Goal: Task Accomplishment & Management: Manage account settings

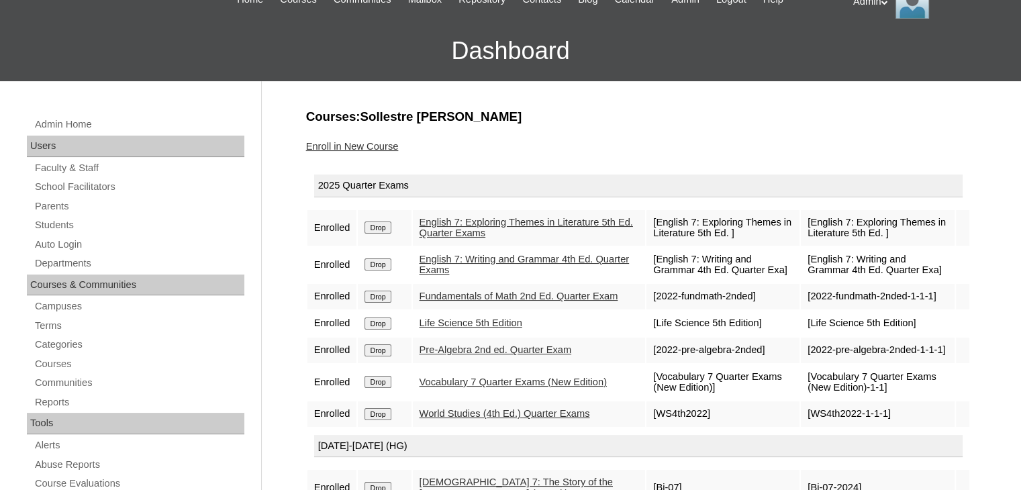
scroll to position [70, 0]
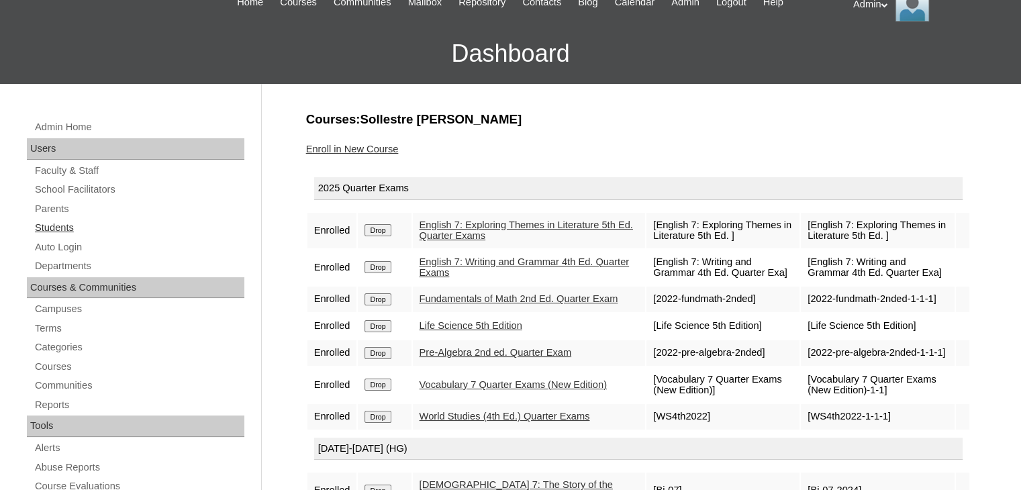
click at [62, 225] on link "Students" at bounding box center [139, 227] width 211 height 17
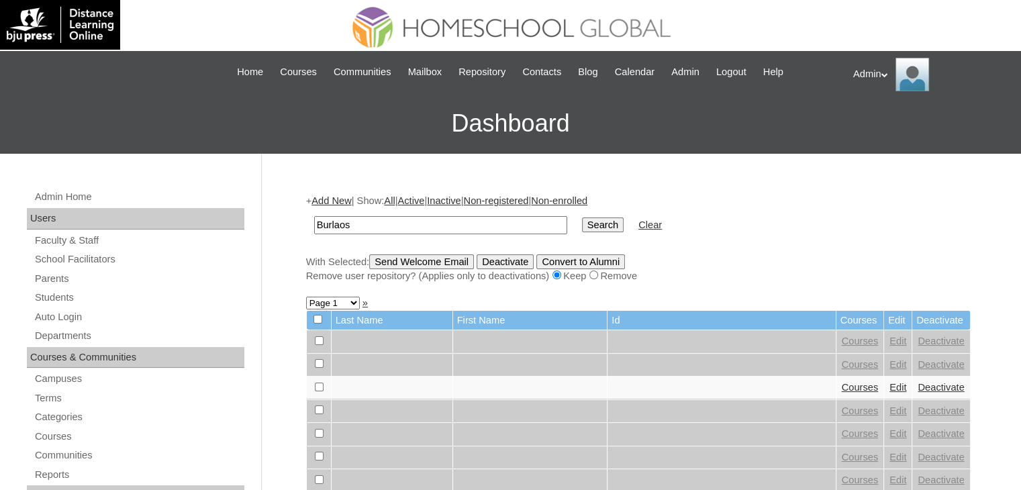
type input "Burlaos"
click at [582, 221] on input "Search" at bounding box center [603, 224] width 42 height 15
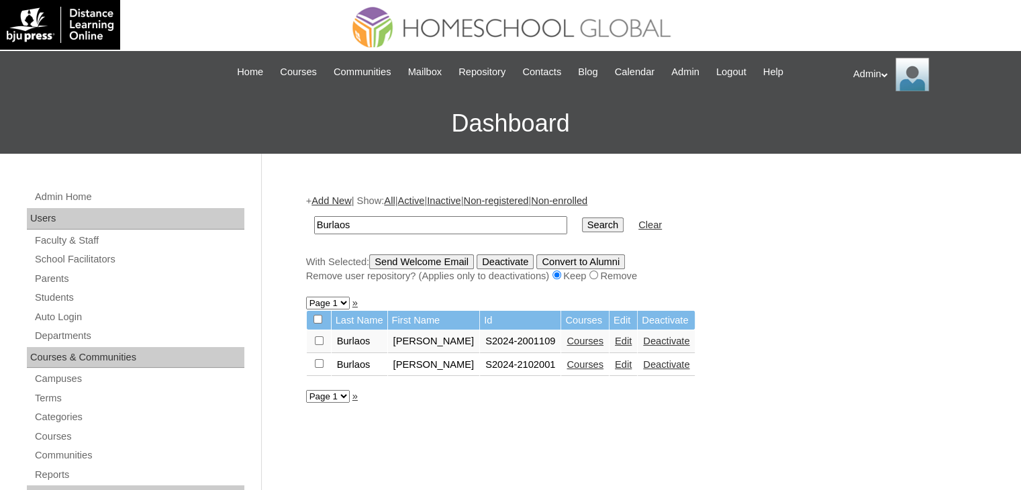
click at [615, 363] on link "Edit" at bounding box center [623, 364] width 17 height 11
click at [615, 339] on link "Edit" at bounding box center [623, 341] width 17 height 11
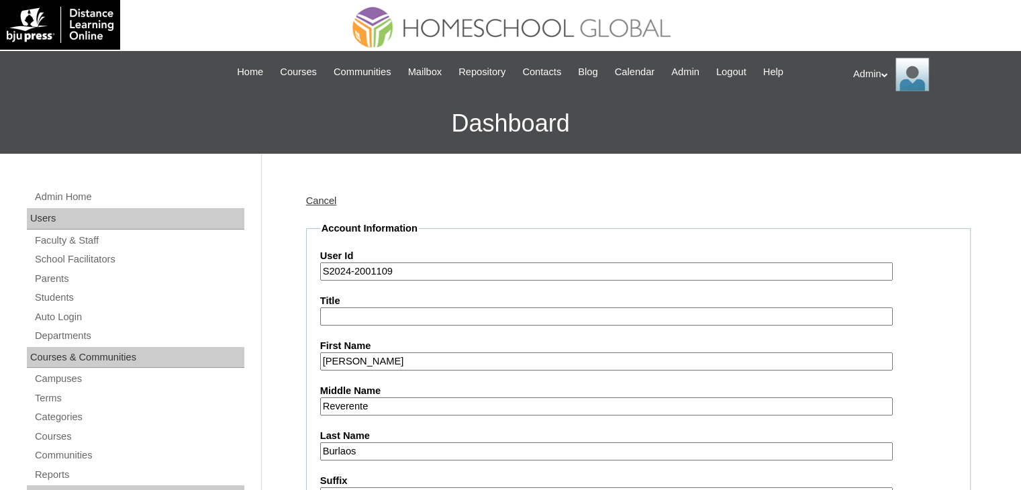
click at [348, 269] on input "S2024-2001109" at bounding box center [606, 271] width 573 height 18
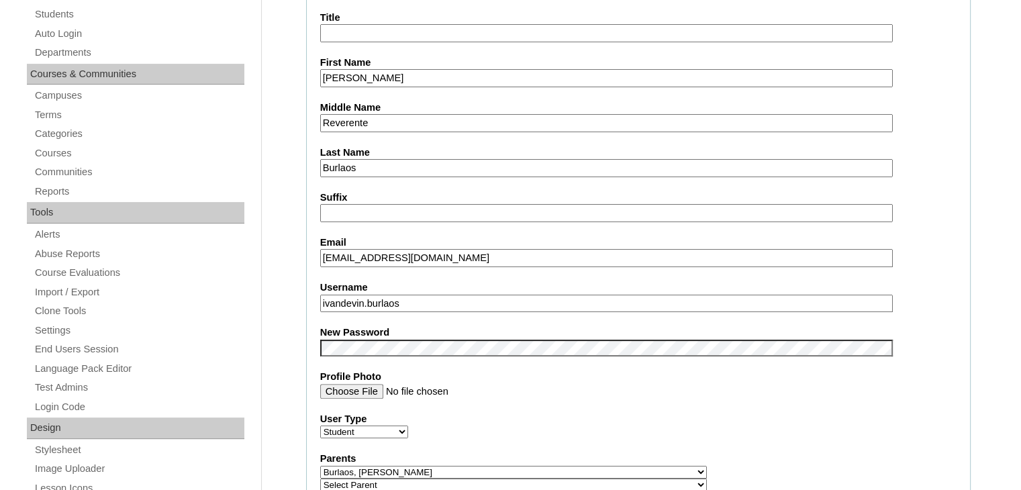
scroll to position [287, 0]
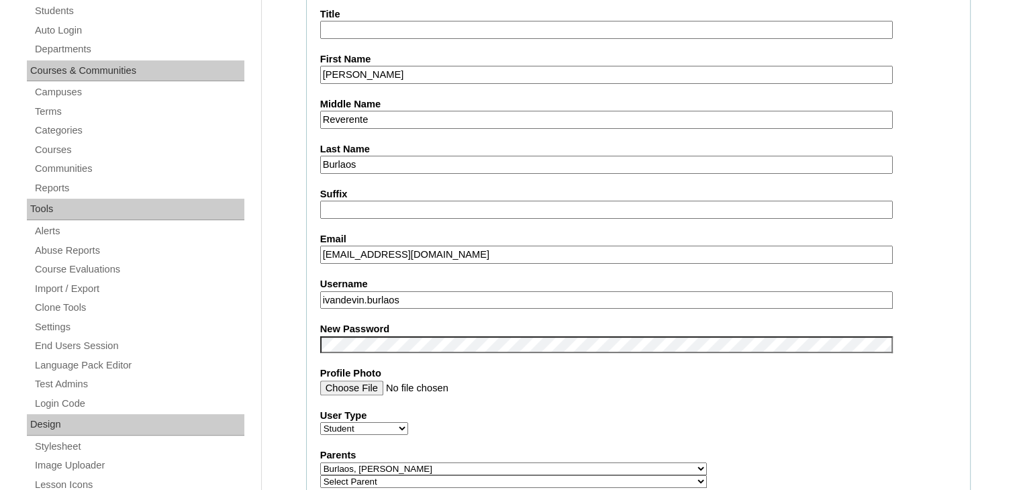
type input "S2025-2001109"
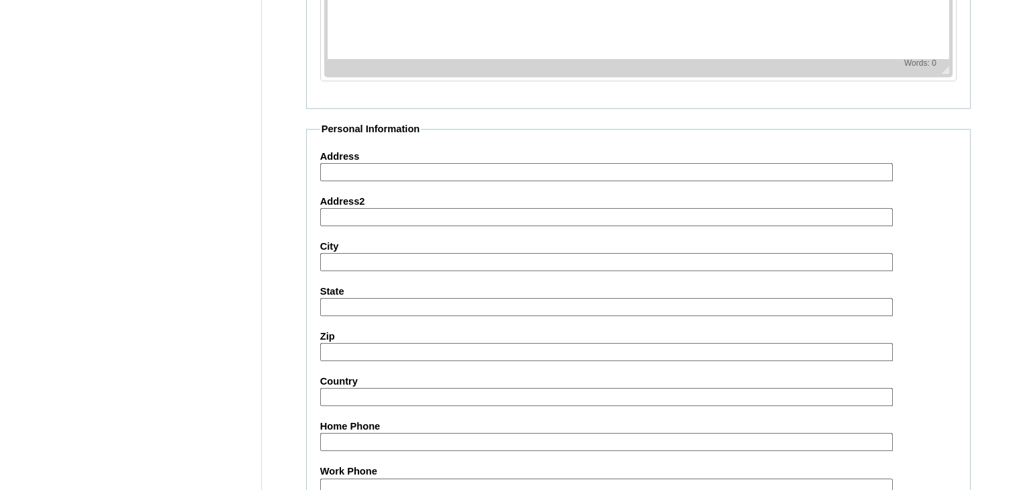
scroll to position [1541, 0]
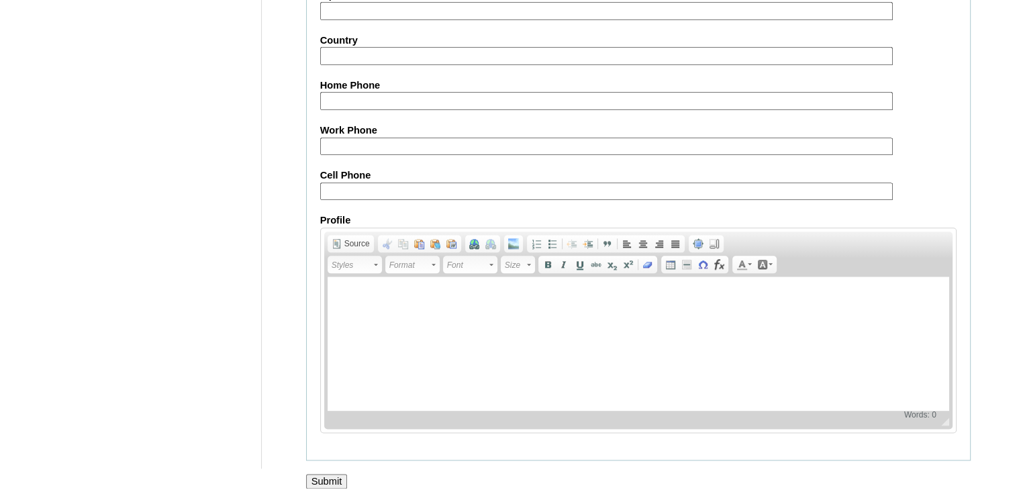
click at [336, 474] on input "Submit" at bounding box center [327, 481] width 42 height 15
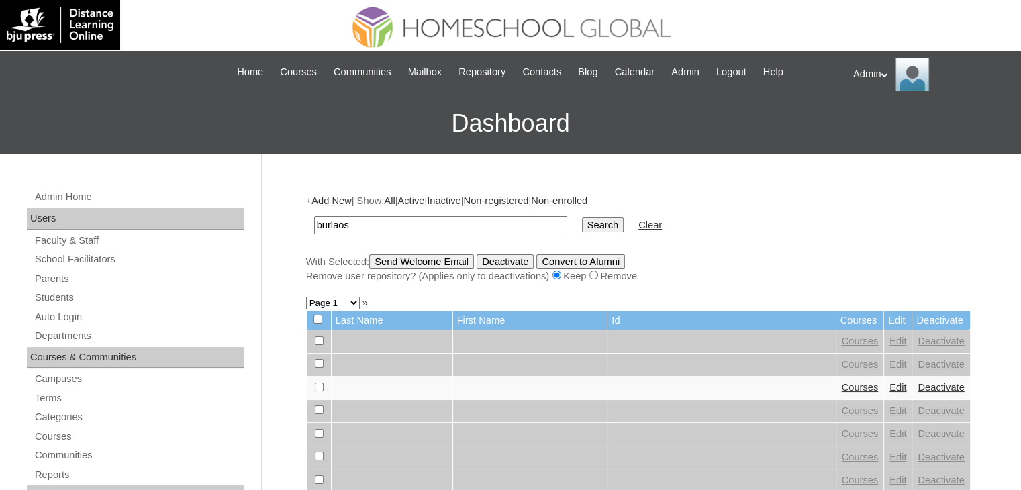
type input "burlaos"
click at [582, 228] on input "Search" at bounding box center [603, 224] width 42 height 15
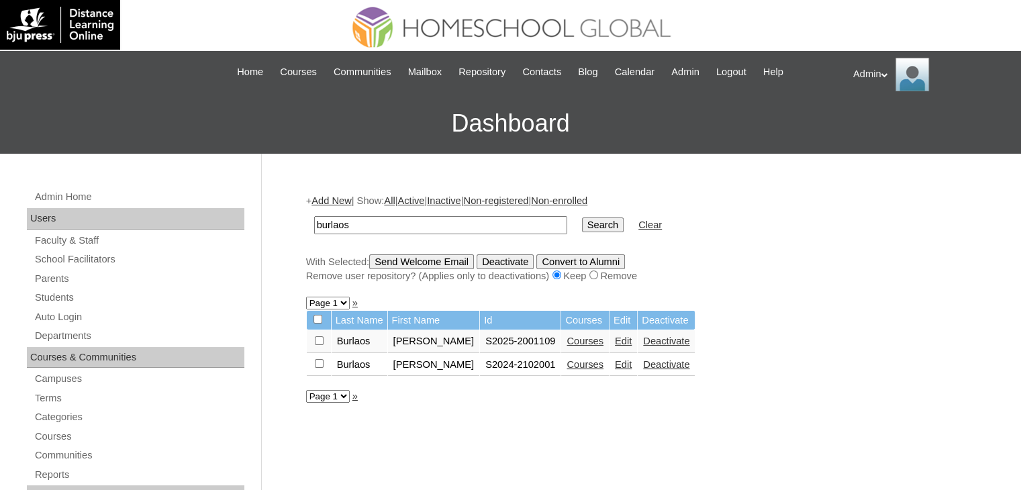
click at [615, 364] on link "Edit" at bounding box center [623, 364] width 17 height 11
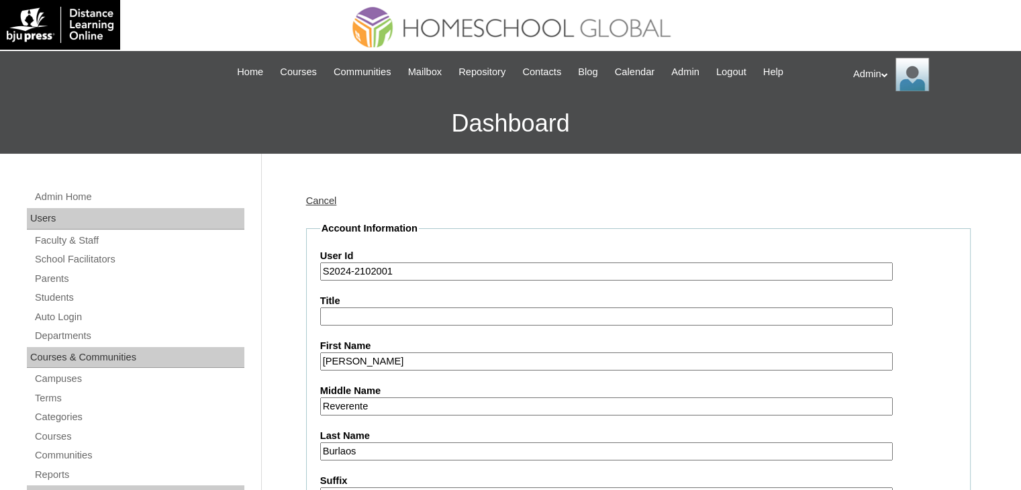
click at [348, 273] on input "S2024-2102001" at bounding box center [606, 271] width 573 height 18
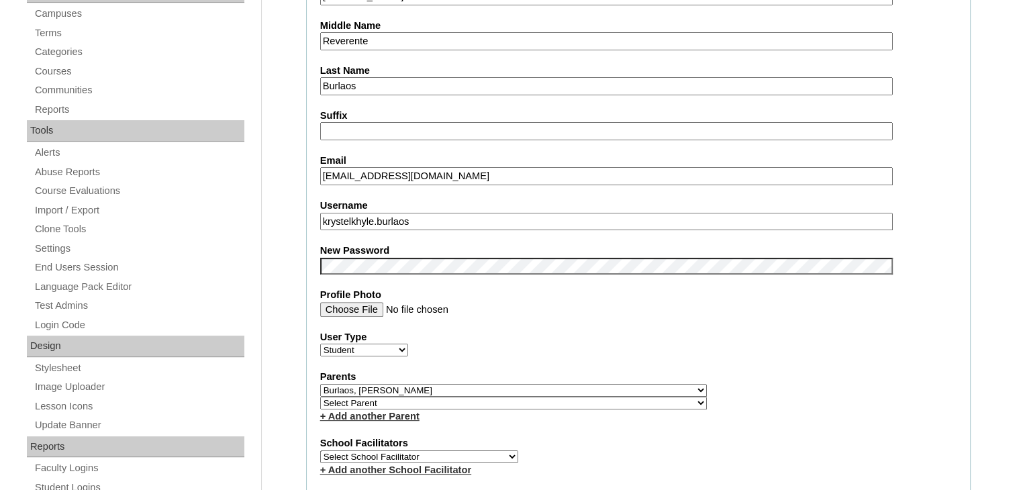
scroll to position [372, 0]
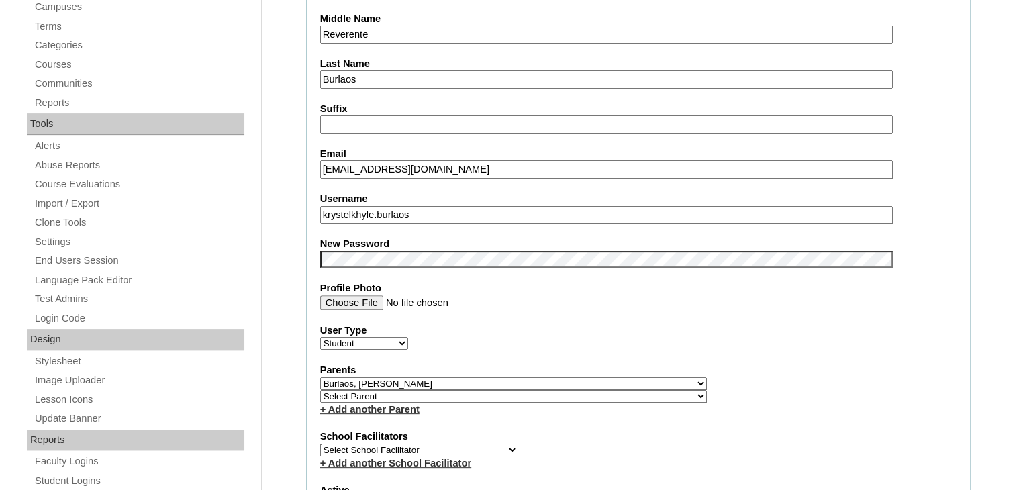
type input "S2025-2102001"
click at [648, 305] on fieldset "Account Information User Id S2025-2102001 Title First Name Krystel Khyle Middle…" at bounding box center [638, 393] width 665 height 1087
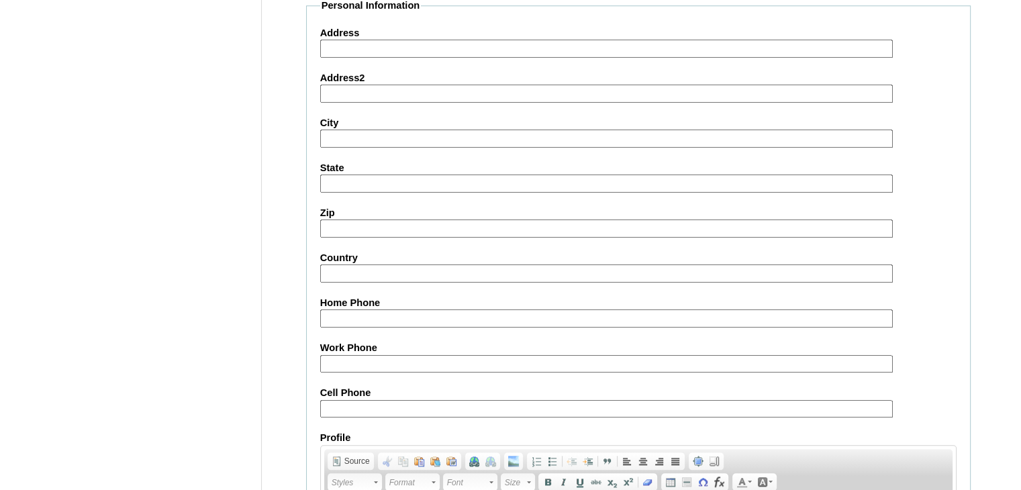
scroll to position [1541, 0]
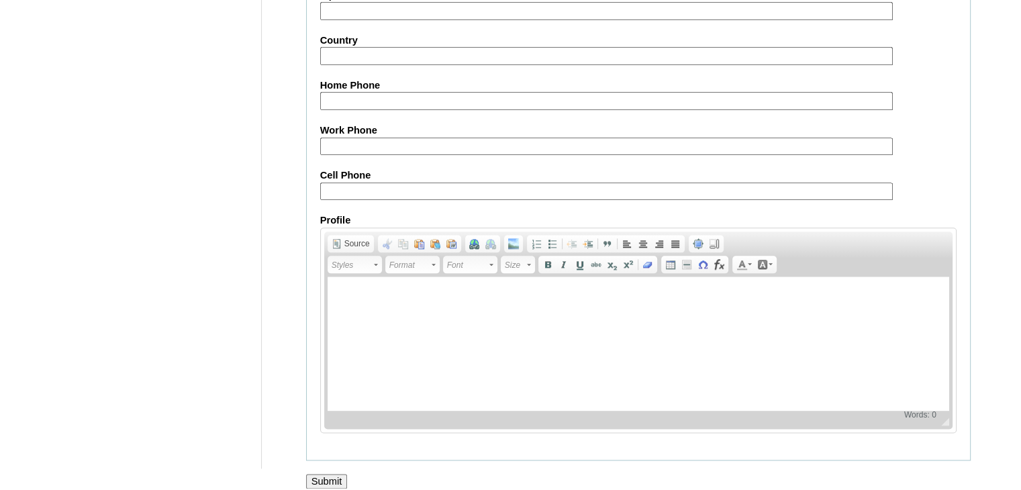
click at [326, 475] on input "Submit" at bounding box center [327, 481] width 42 height 15
click at [328, 474] on input "Submit" at bounding box center [327, 481] width 42 height 15
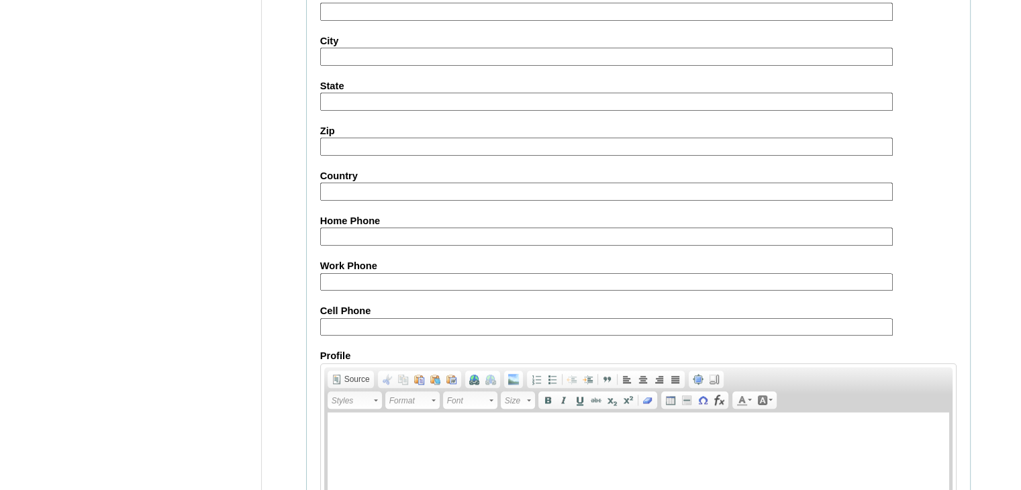
scroll to position [1541, 0]
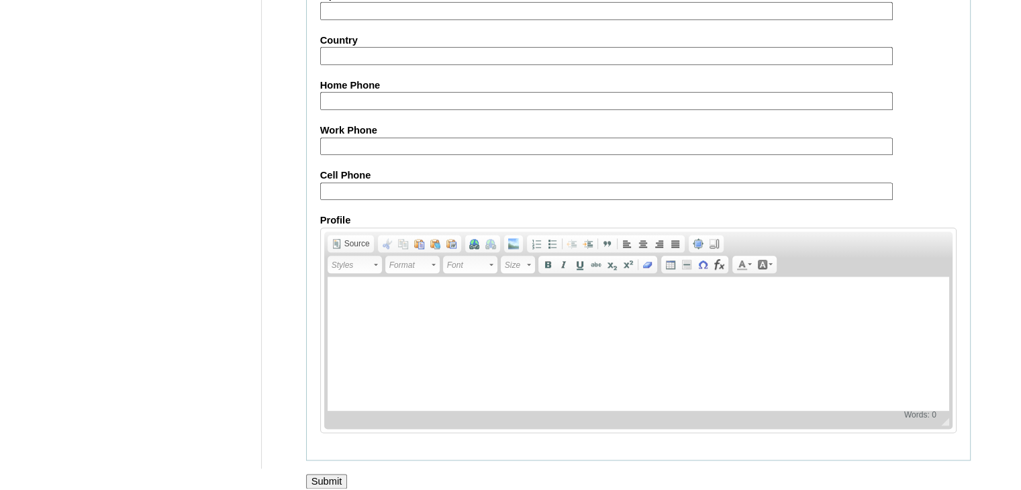
click at [330, 474] on input "Submit" at bounding box center [327, 481] width 42 height 15
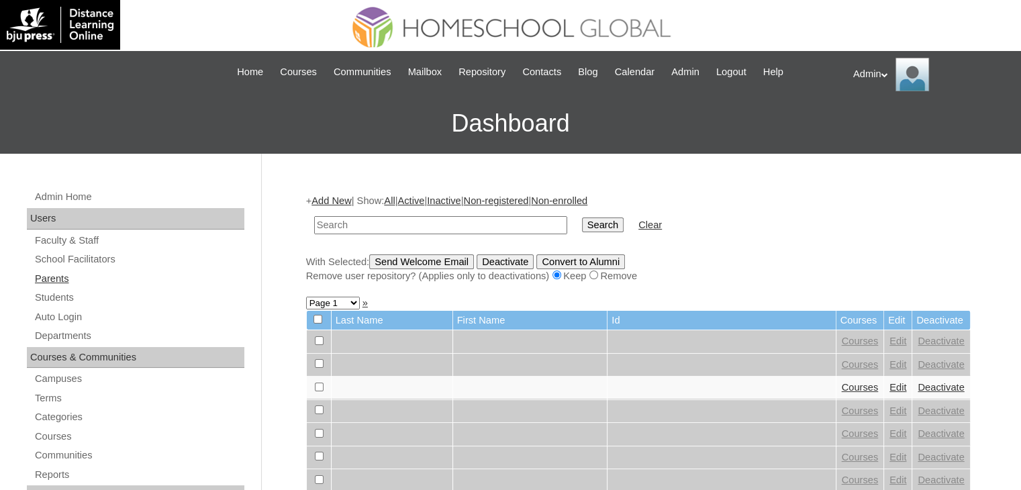
click at [51, 275] on link "Parents" at bounding box center [139, 279] width 211 height 17
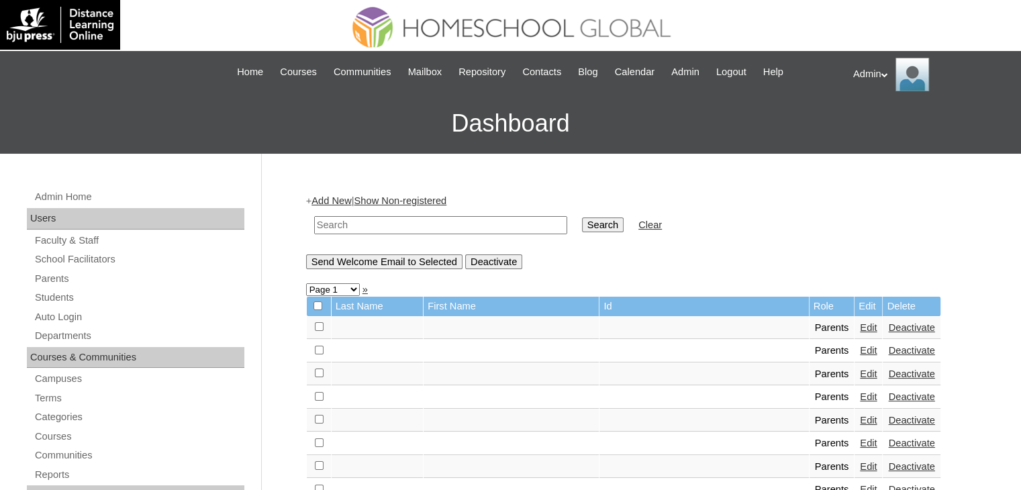
click at [397, 222] on input "text" at bounding box center [440, 225] width 253 height 18
type input "Burlaos"
click at [582, 229] on input "Search" at bounding box center [603, 224] width 42 height 15
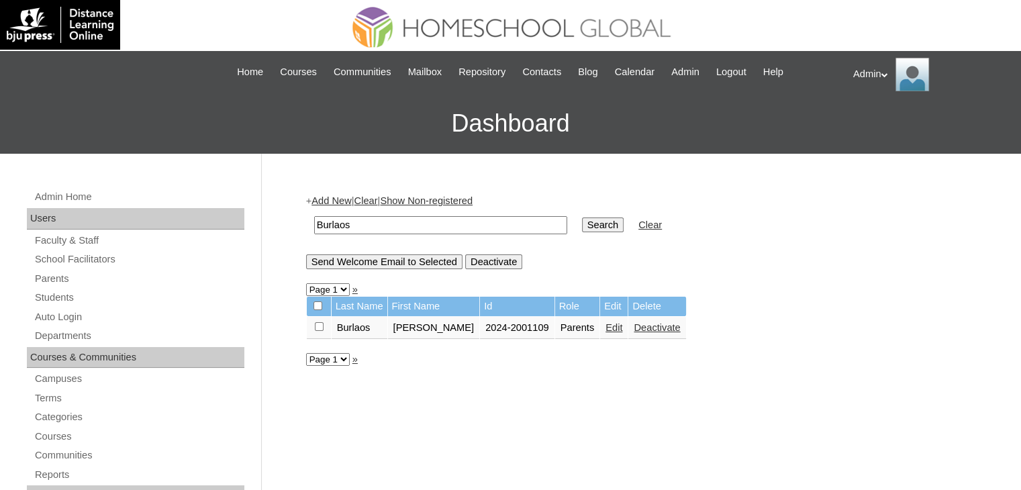
click at [605, 323] on link "Edit" at bounding box center [613, 327] width 17 height 11
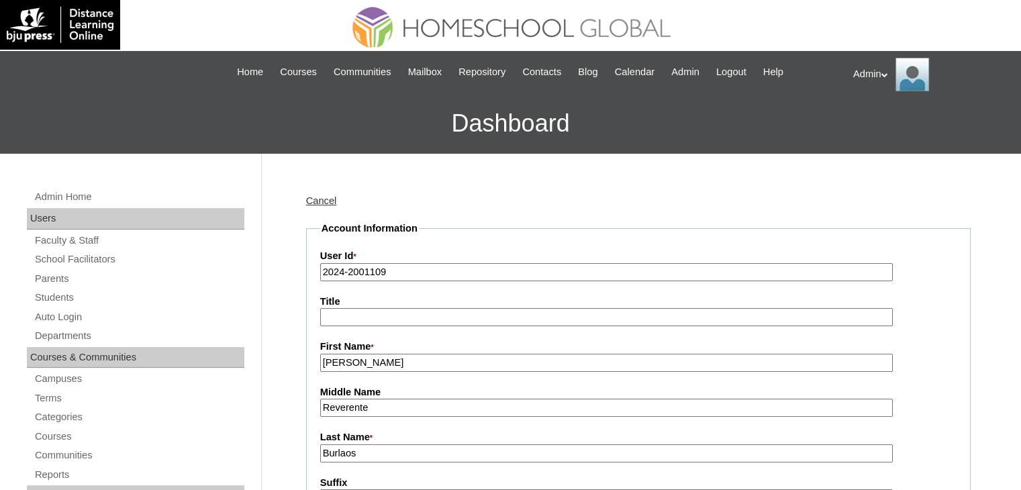
click at [340, 274] on input "2024-2001109" at bounding box center [606, 272] width 573 height 18
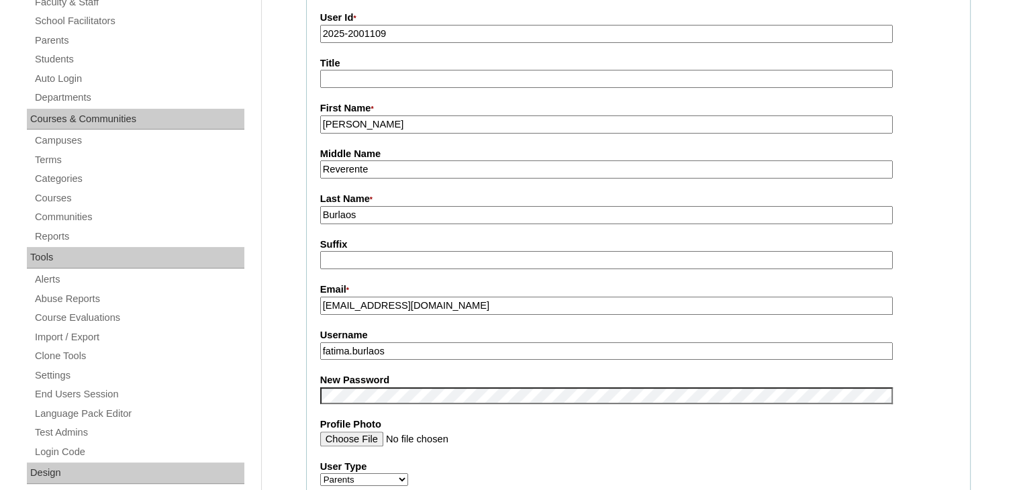
scroll to position [239, 0]
type input "2025-2001109"
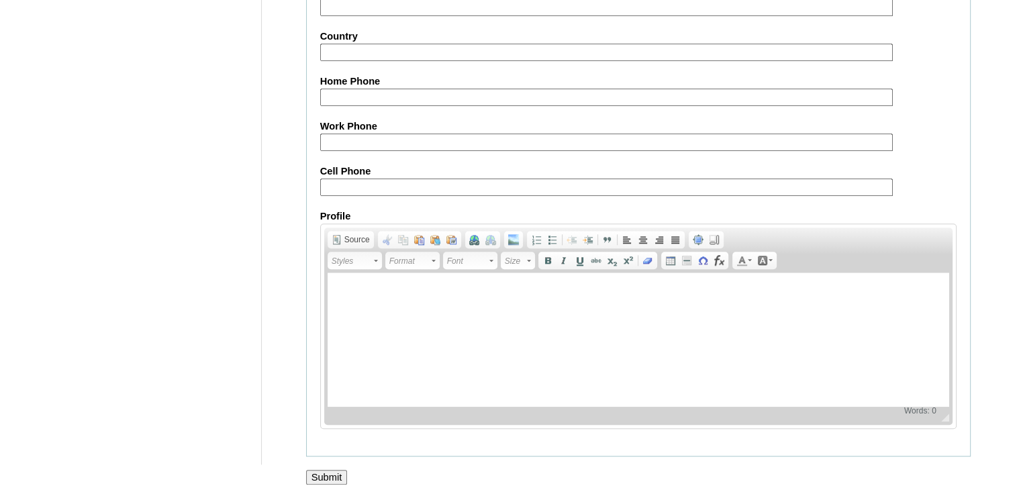
scroll to position [1261, 0]
click at [340, 469] on input "Submit" at bounding box center [327, 476] width 42 height 15
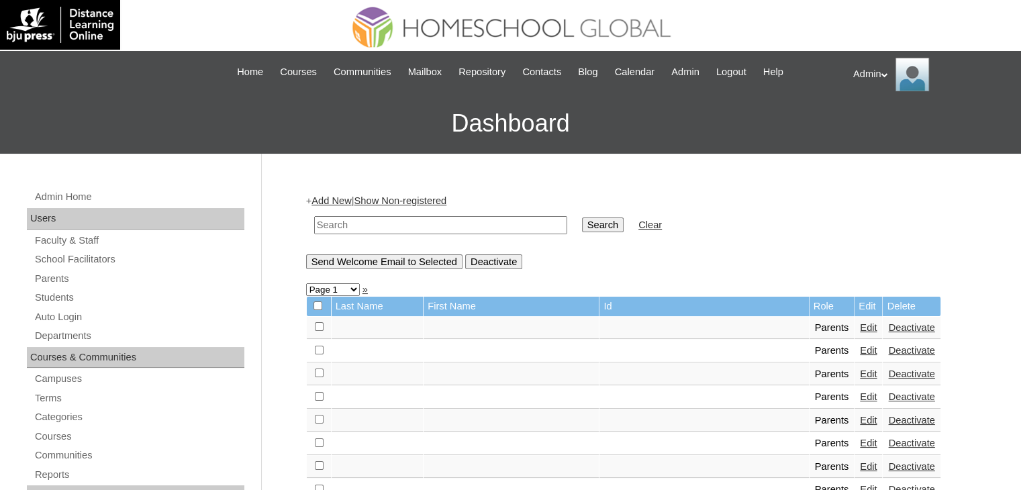
click at [446, 217] on input "text" at bounding box center [440, 225] width 253 height 18
type input "n"
type input "Burlaos"
click at [582, 229] on input "Search" at bounding box center [603, 224] width 42 height 15
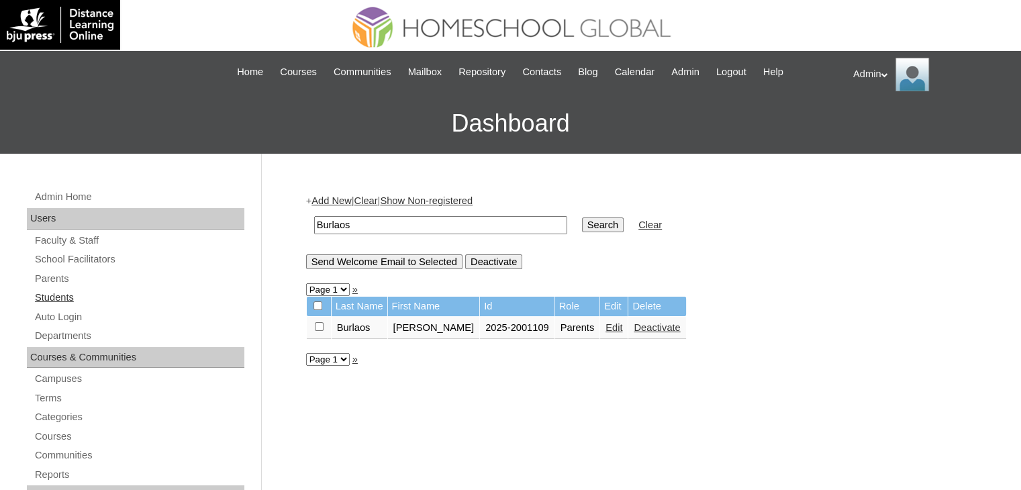
click at [68, 291] on link "Students" at bounding box center [139, 297] width 211 height 17
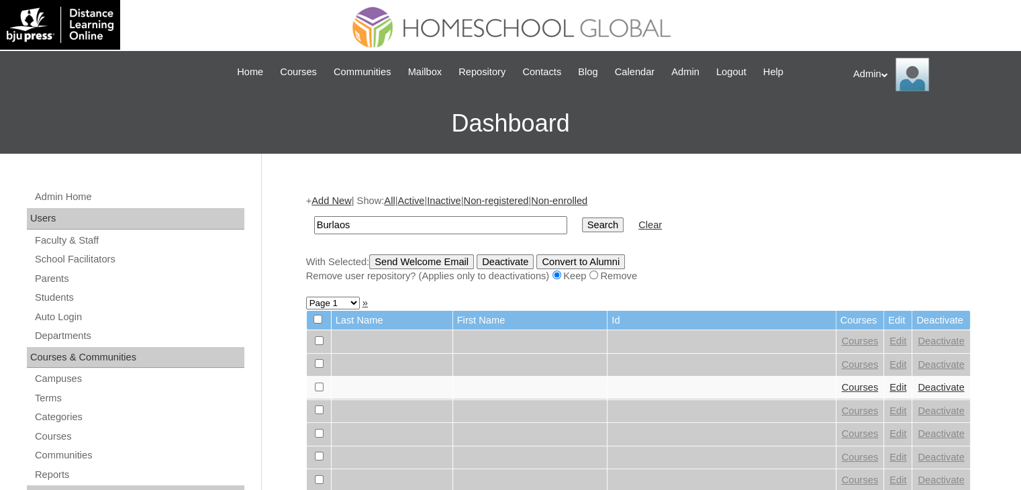
type input "Burlaos"
click at [582, 224] on input "Search" at bounding box center [603, 224] width 42 height 15
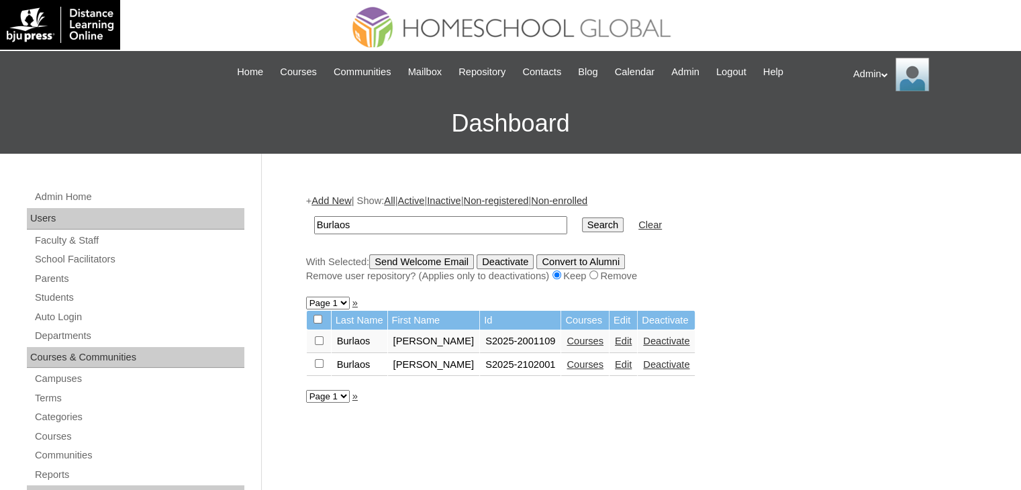
click at [573, 342] on link "Courses" at bounding box center [585, 341] width 37 height 11
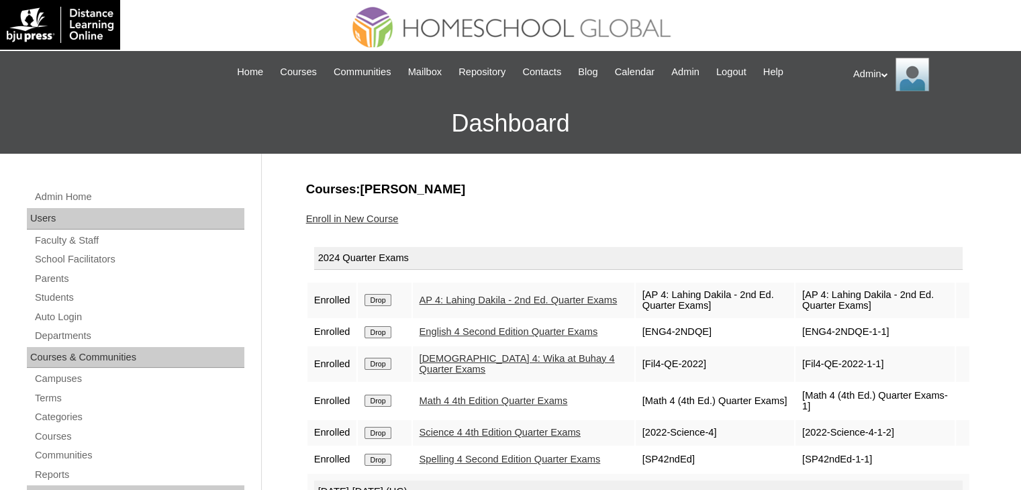
scroll to position [150, 0]
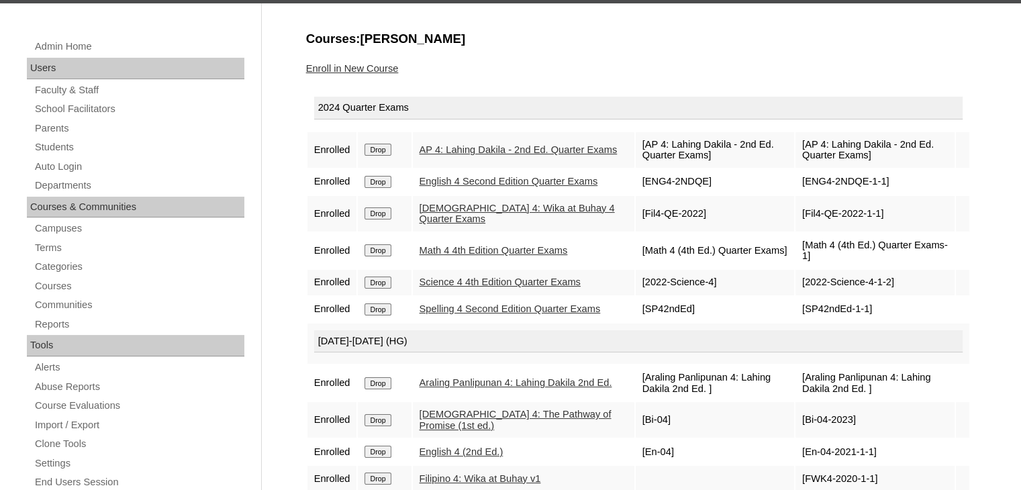
click at [389, 151] on input "Drop" at bounding box center [377, 150] width 26 height 12
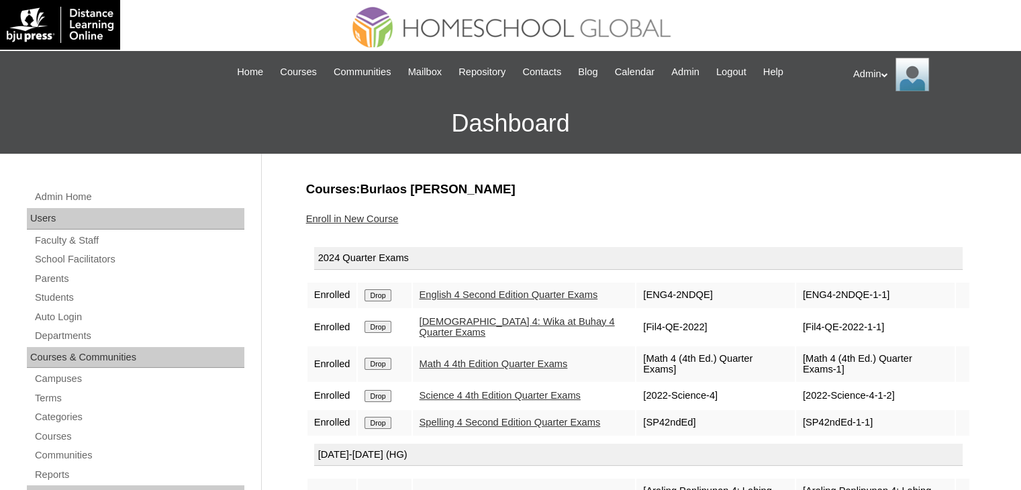
click at [372, 293] on input "Drop" at bounding box center [377, 295] width 26 height 12
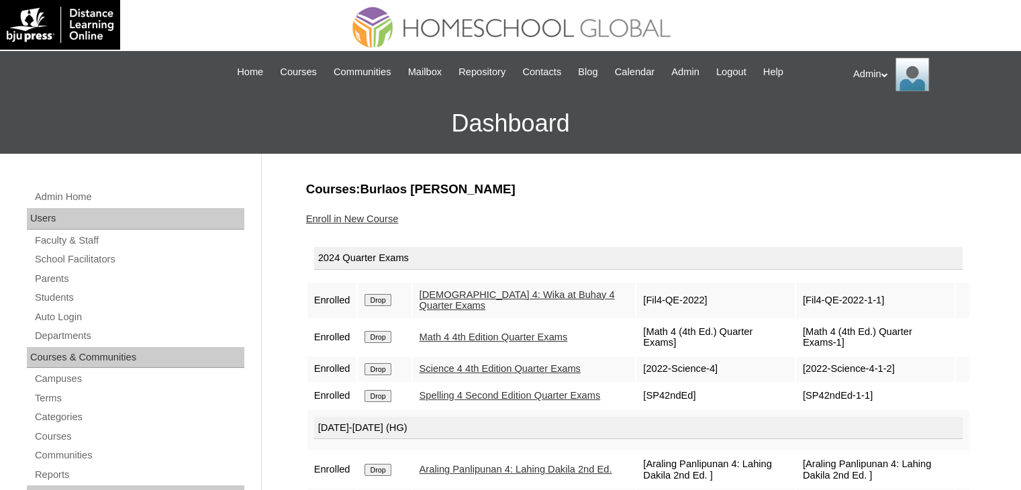
click at [376, 297] on input "Drop" at bounding box center [377, 300] width 26 height 12
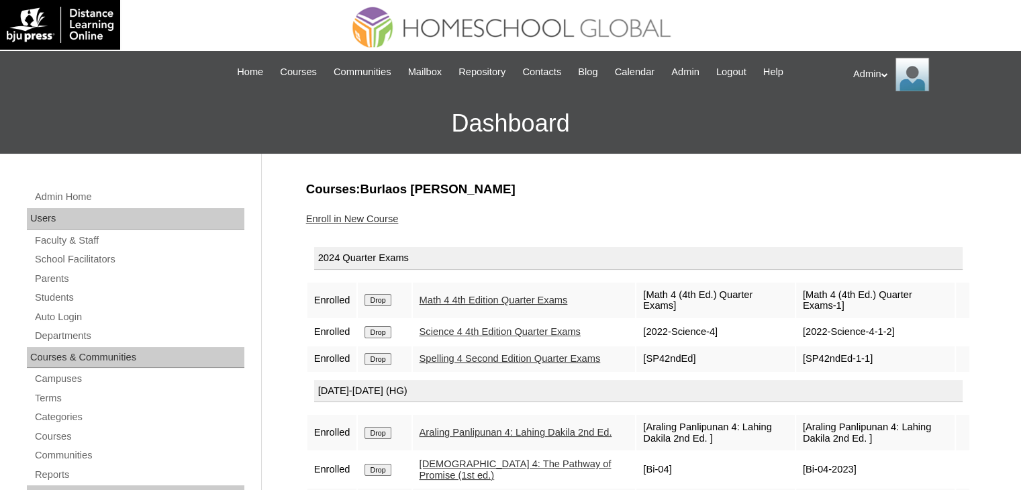
click at [376, 297] on input "Drop" at bounding box center [377, 300] width 26 height 12
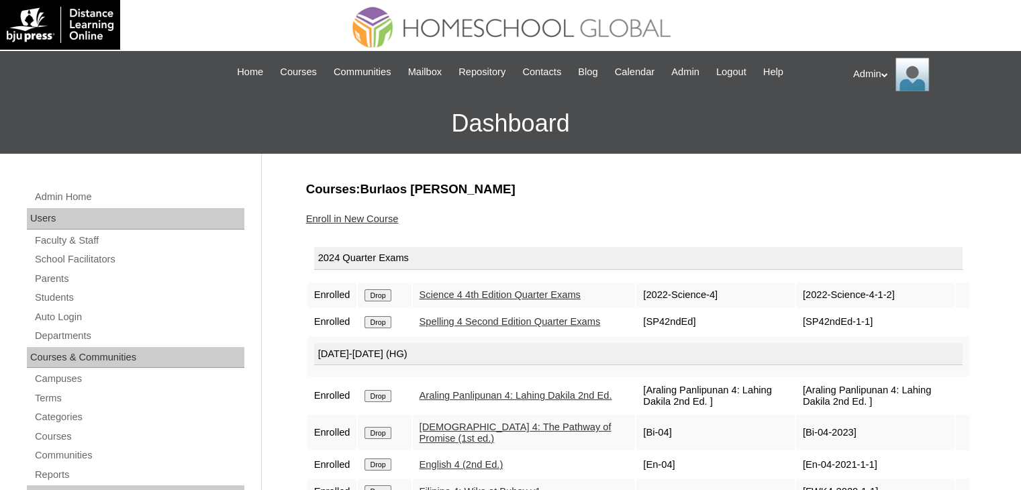
click at [376, 297] on input "Drop" at bounding box center [377, 295] width 26 height 12
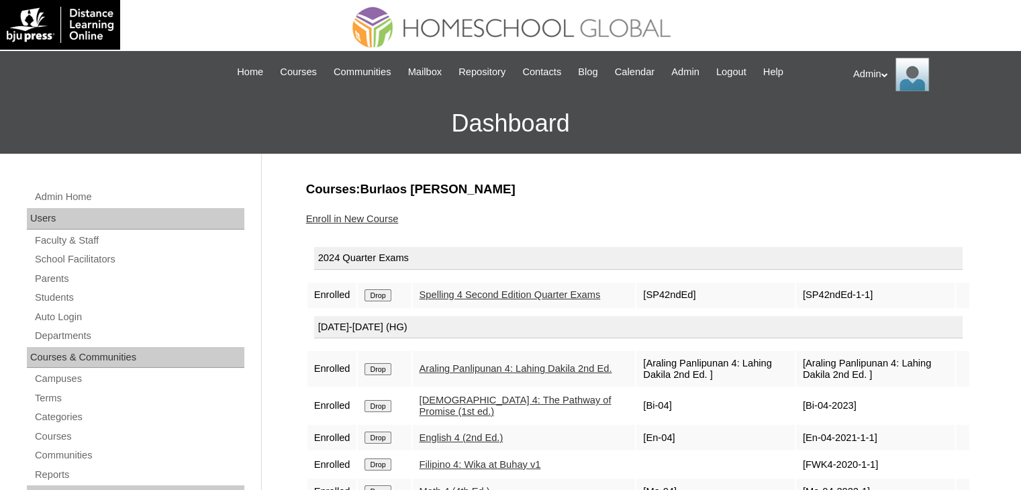
click at [376, 297] on input "Drop" at bounding box center [377, 295] width 26 height 12
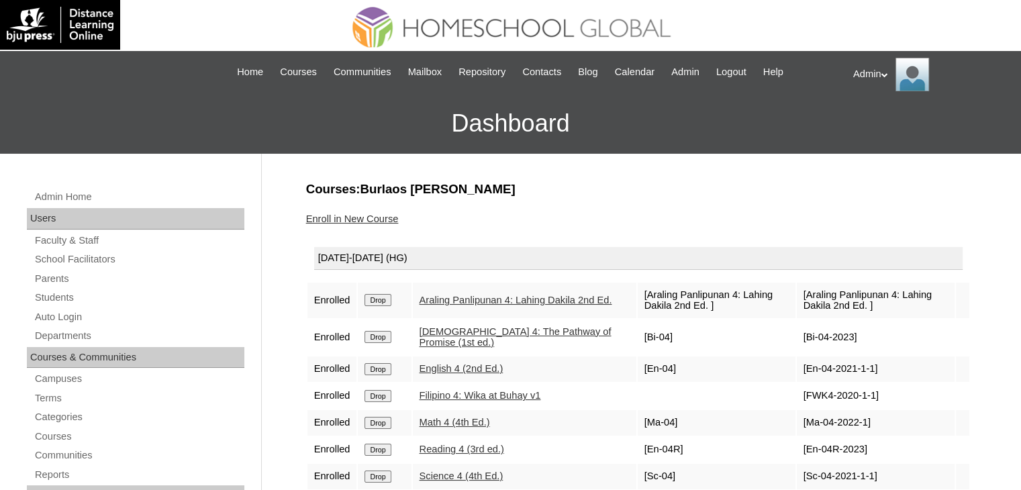
click at [375, 299] on input "Drop" at bounding box center [377, 300] width 26 height 12
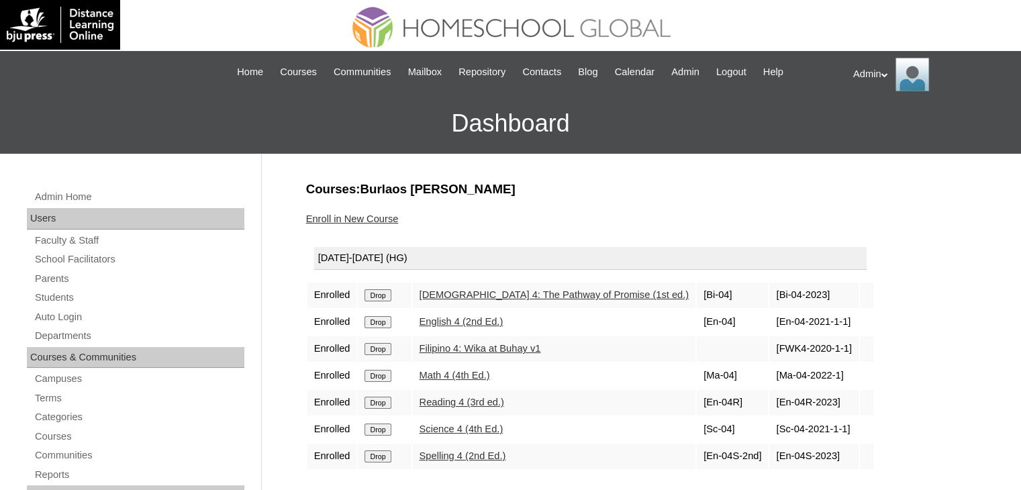
click at [375, 299] on input "Drop" at bounding box center [377, 295] width 26 height 12
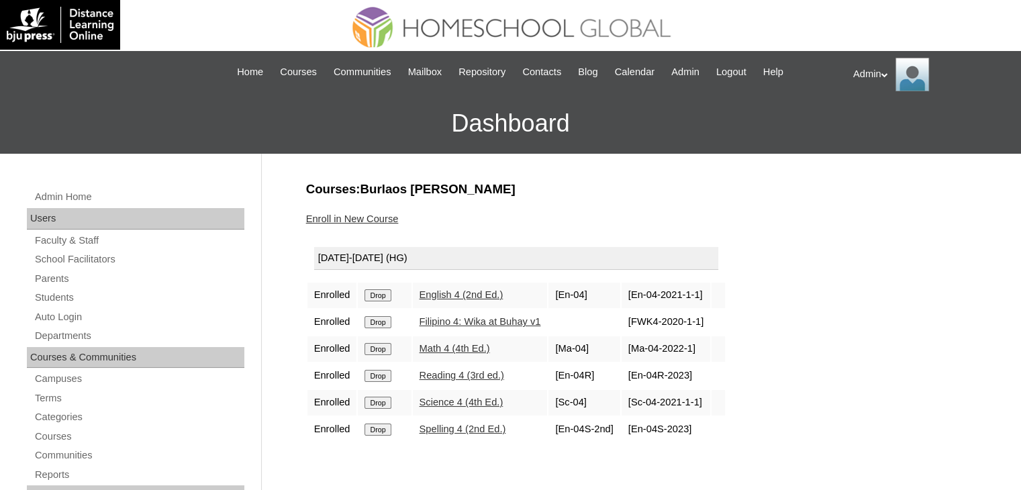
click at [375, 299] on input "Drop" at bounding box center [377, 295] width 26 height 12
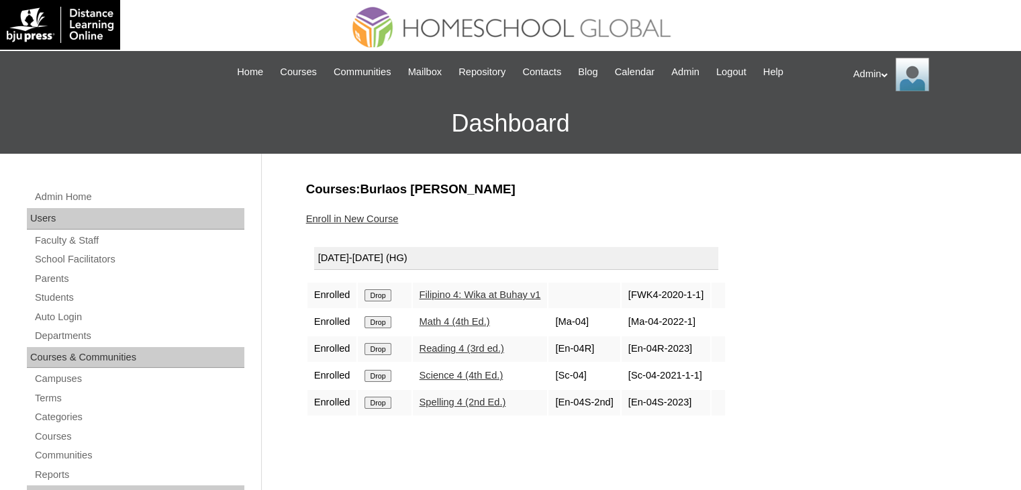
click at [375, 299] on input "Drop" at bounding box center [377, 295] width 26 height 12
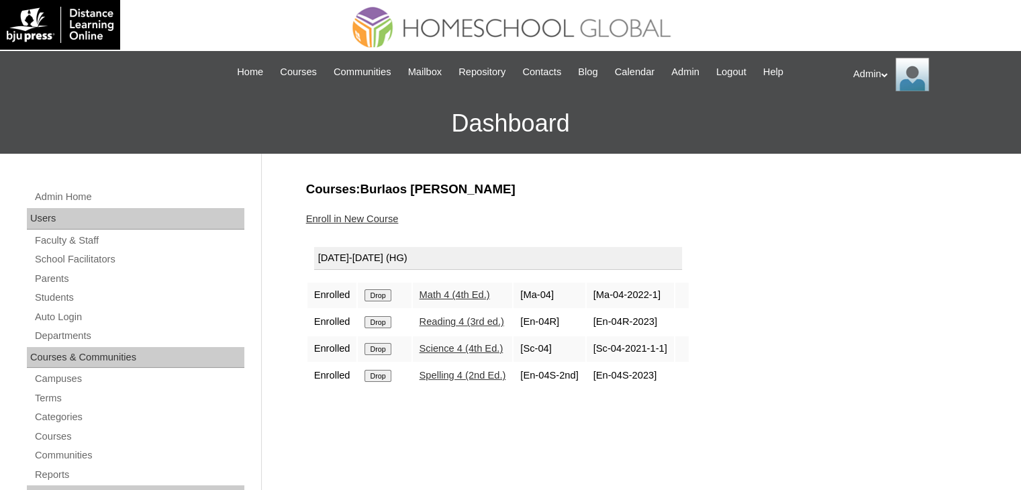
click at [375, 299] on input "Drop" at bounding box center [377, 295] width 26 height 12
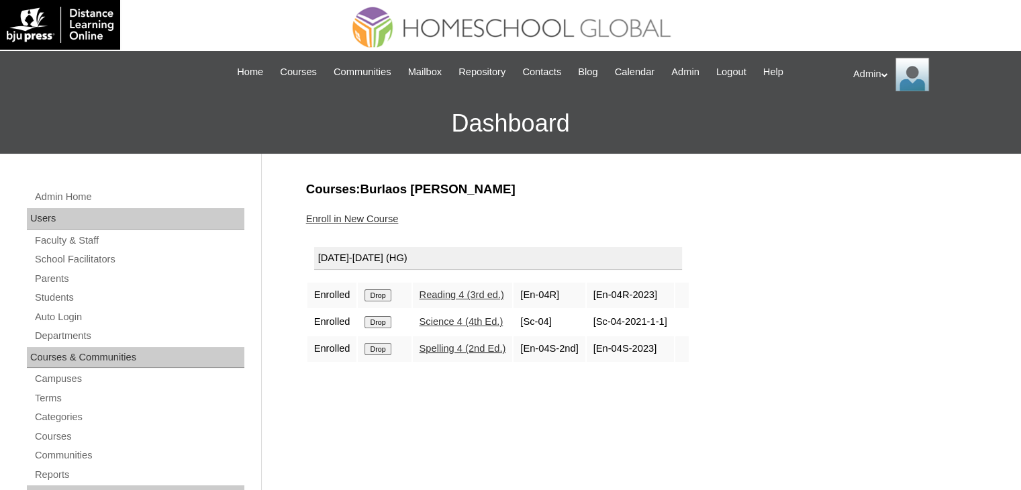
click at [375, 299] on input "Drop" at bounding box center [377, 295] width 26 height 12
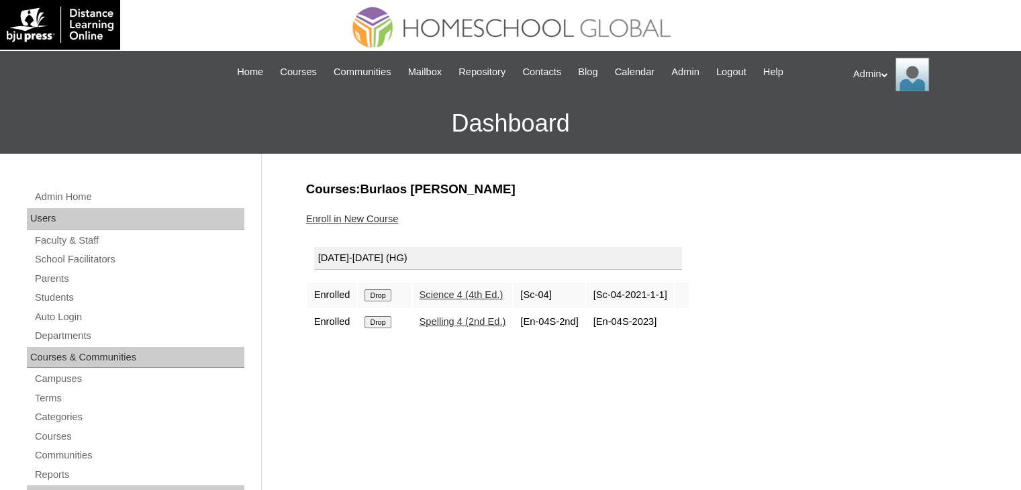
click at [375, 299] on input "Drop" at bounding box center [377, 295] width 26 height 12
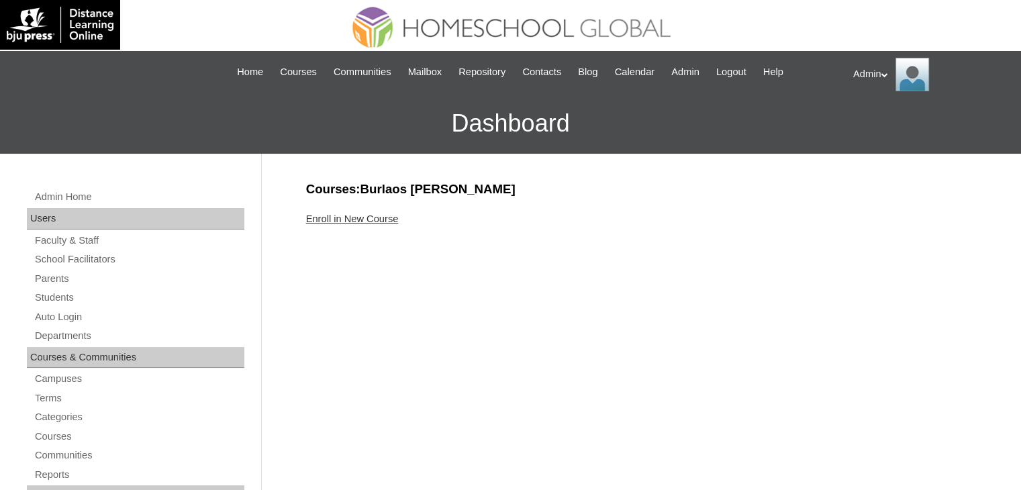
click at [380, 223] on link "Enroll in New Course" at bounding box center [352, 218] width 93 height 11
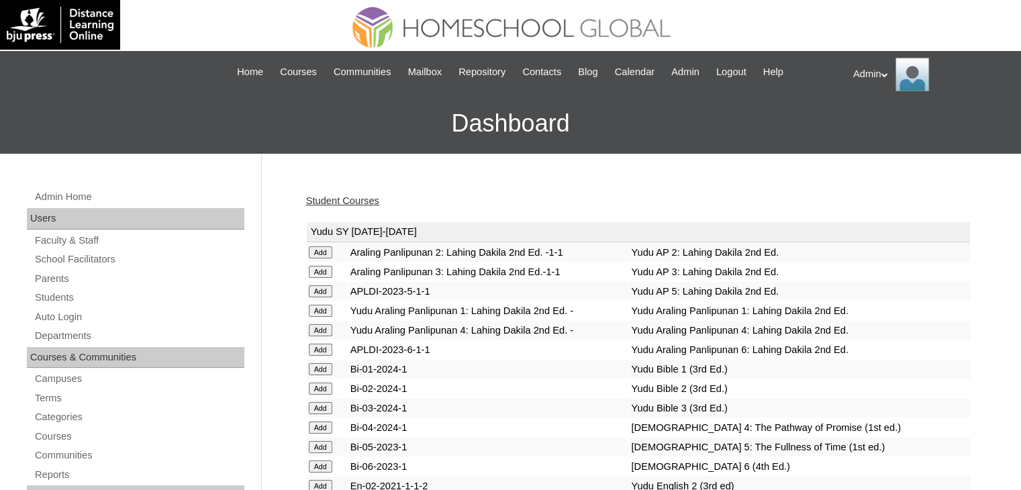
click at [324, 441] on input "Add" at bounding box center [320, 447] width 23 height 12
click at [320, 287] on input "Add" at bounding box center [320, 291] width 23 height 12
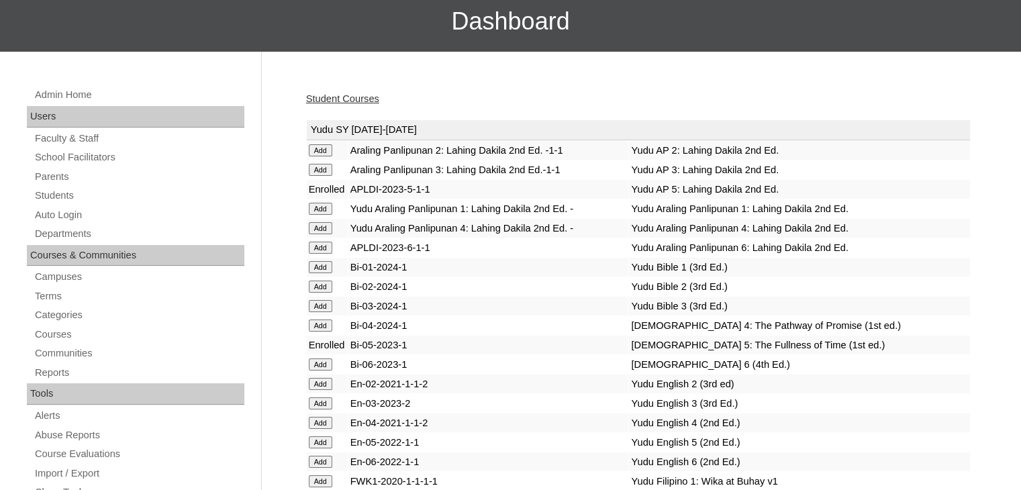
scroll to position [102, 0]
click at [326, 436] on input "Add" at bounding box center [320, 442] width 23 height 12
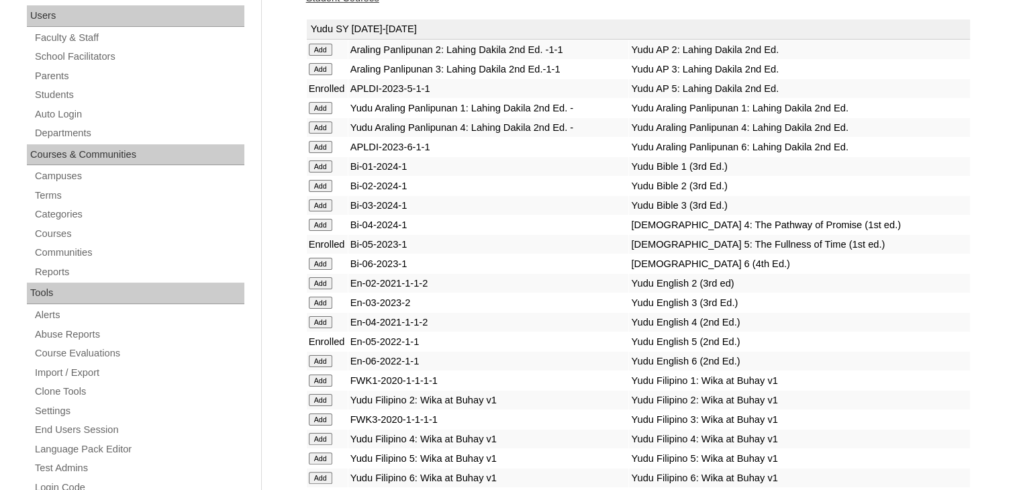
scroll to position [211, 0]
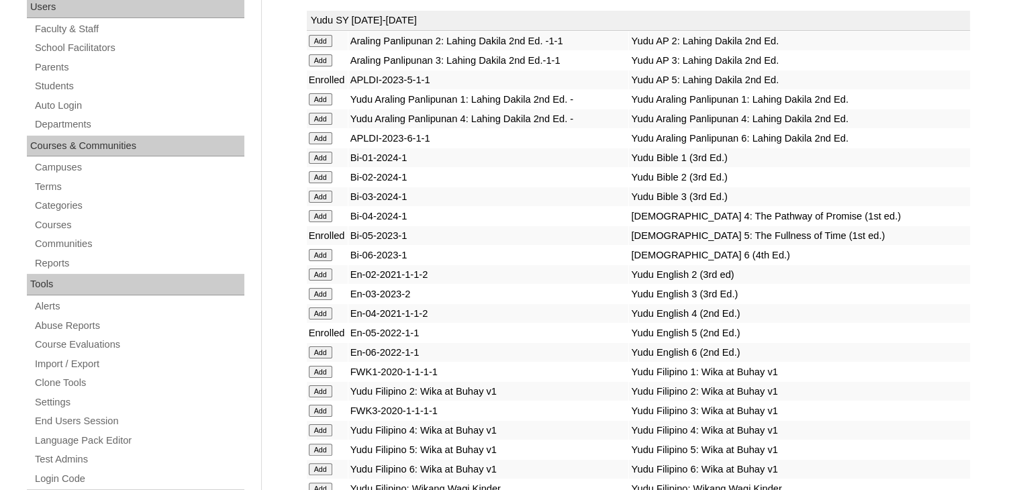
click at [319, 445] on input "Add" at bounding box center [320, 450] width 23 height 12
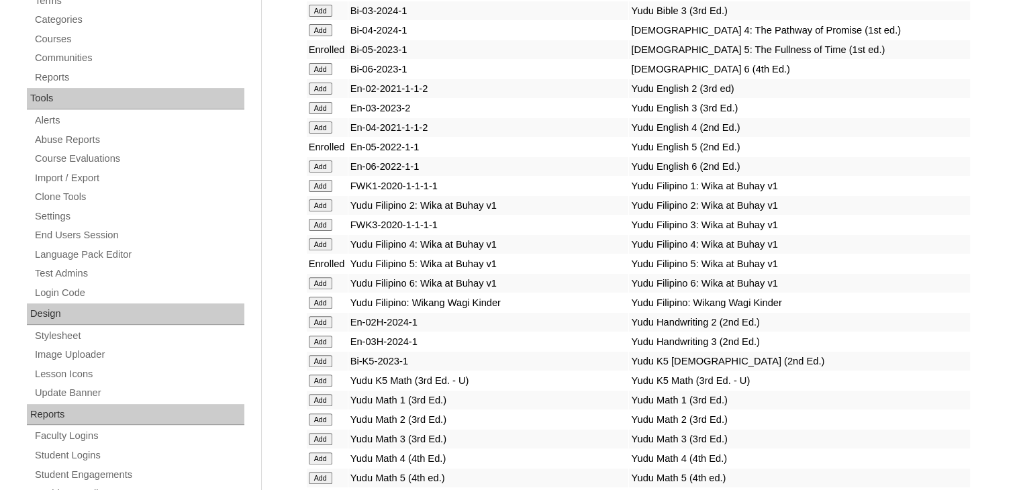
scroll to position [427, 0]
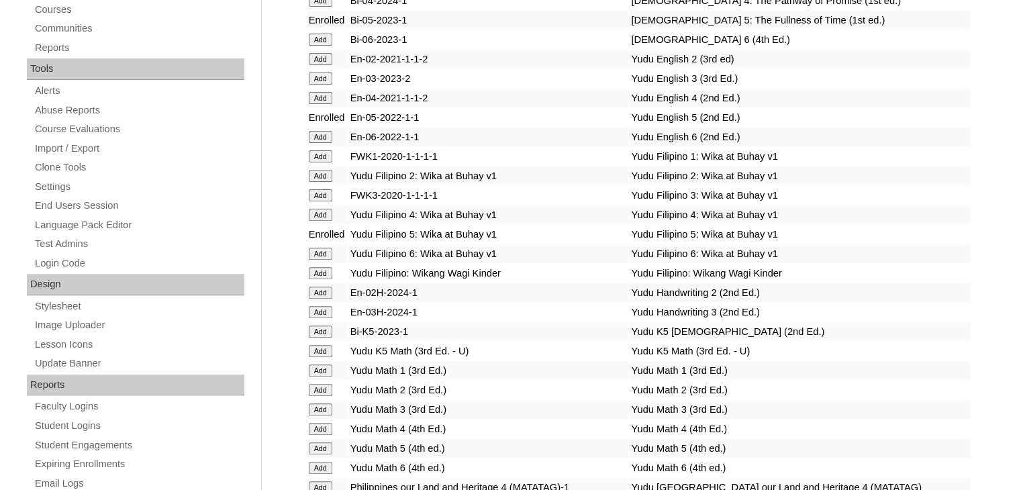
click at [330, 442] on input "Add" at bounding box center [320, 448] width 23 height 12
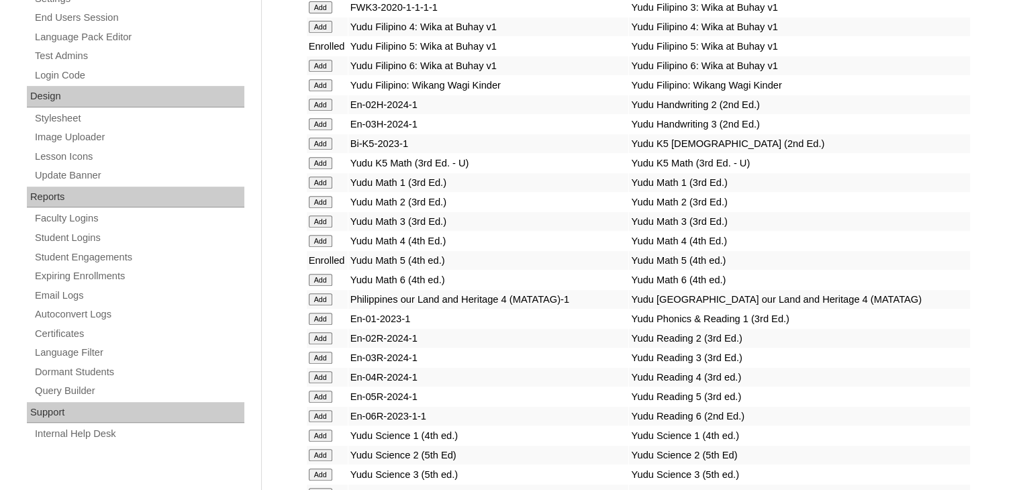
scroll to position [620, 0]
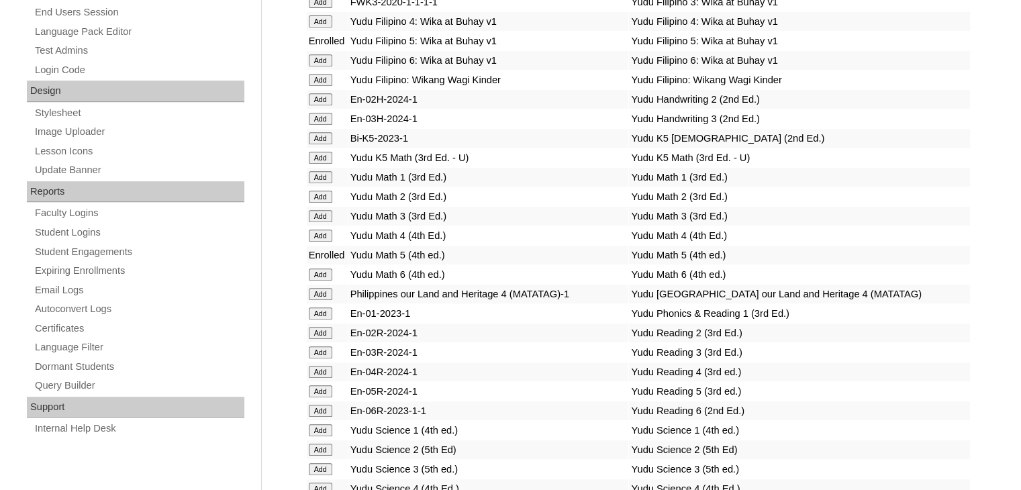
click at [322, 405] on input "Add" at bounding box center [320, 411] width 23 height 12
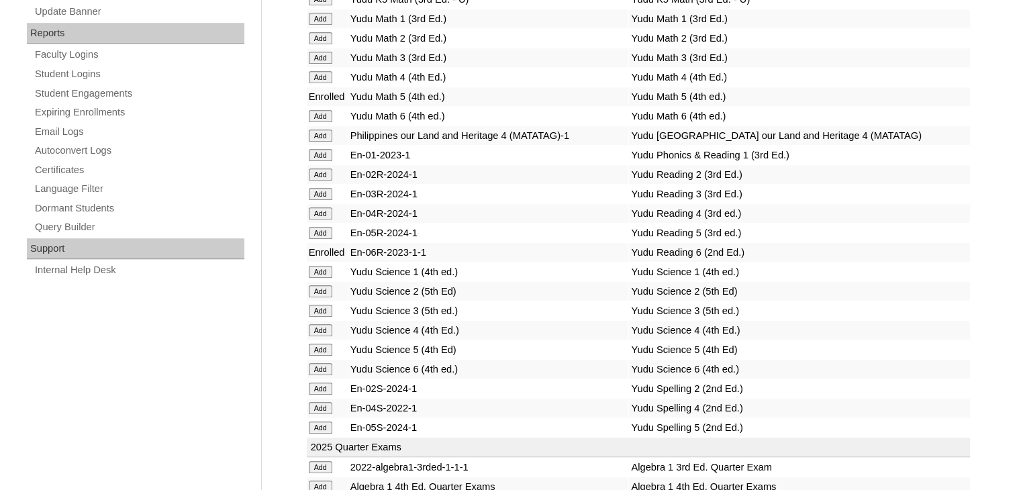
scroll to position [778, 0]
click at [316, 422] on input "Add" at bounding box center [320, 428] width 23 height 12
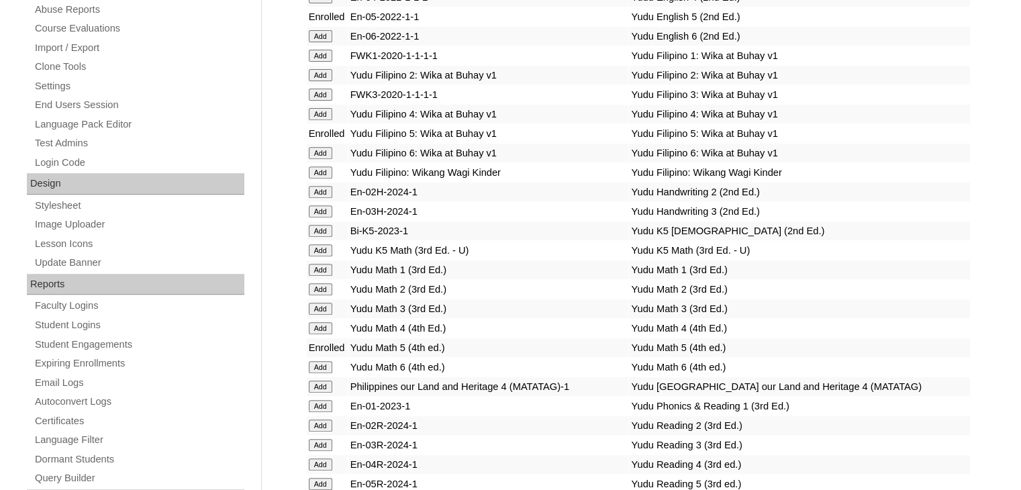
scroll to position [526, 0]
click at [328, 479] on input "Add" at bounding box center [320, 485] width 23 height 12
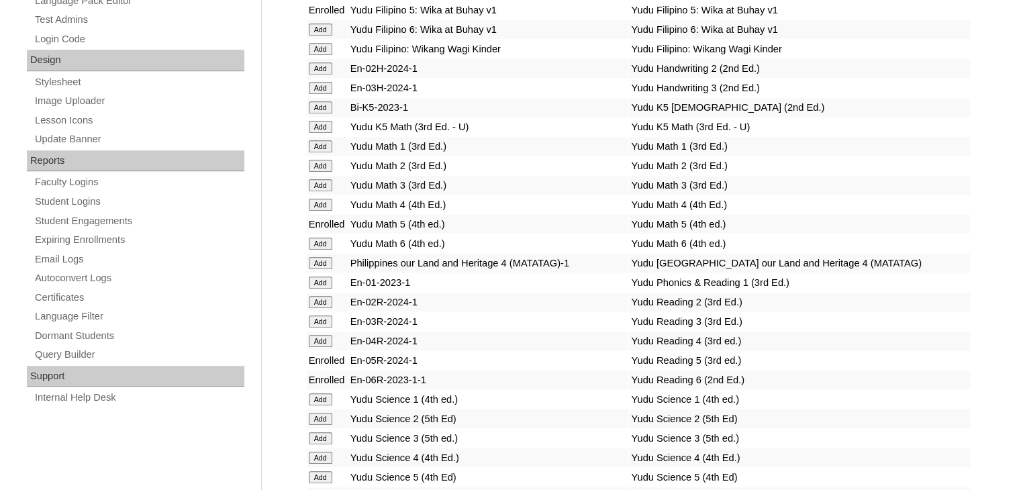
scroll to position [647, 0]
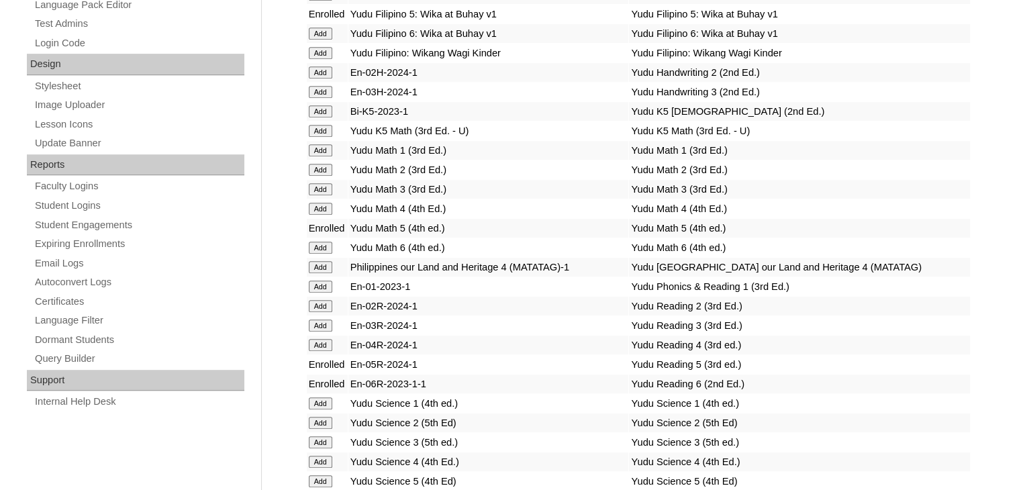
click at [321, 475] on input "Add" at bounding box center [320, 481] width 23 height 12
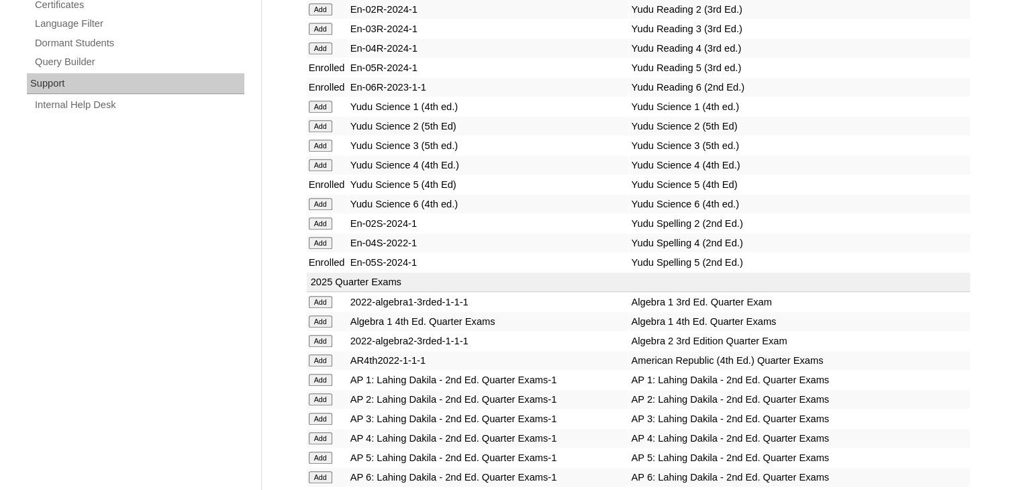
scroll to position [944, 0]
click at [320, 451] on input "Add" at bounding box center [320, 457] width 23 height 12
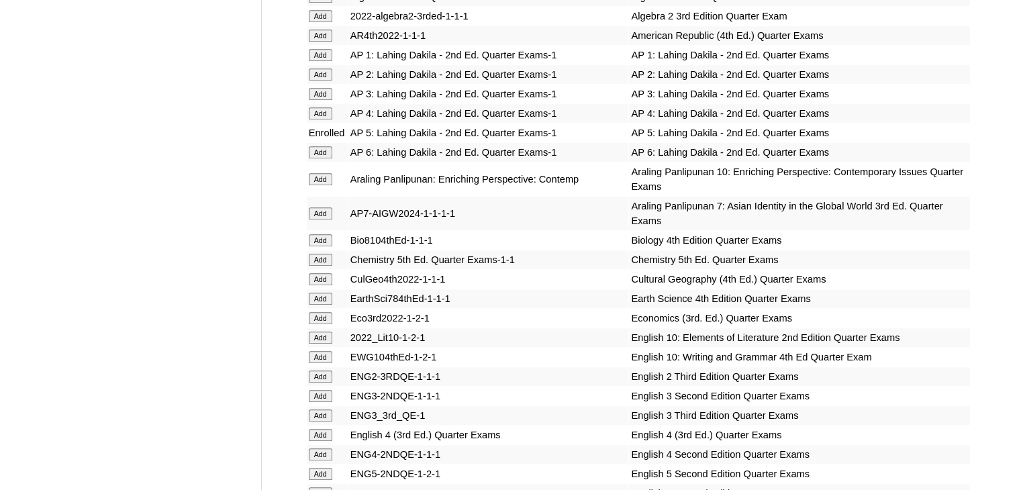
scroll to position [1270, 0]
click at [319, 466] on input "Add" at bounding box center [320, 472] width 23 height 12
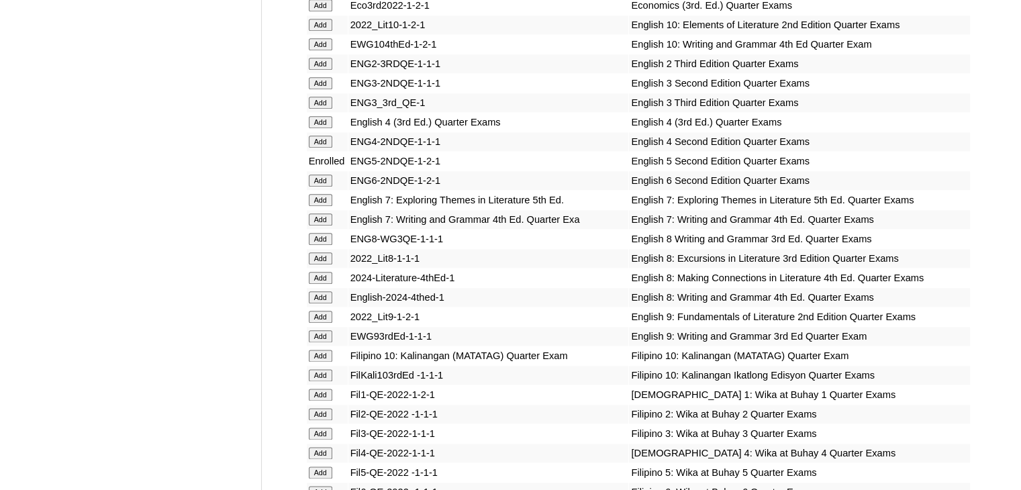
scroll to position [1595, 0]
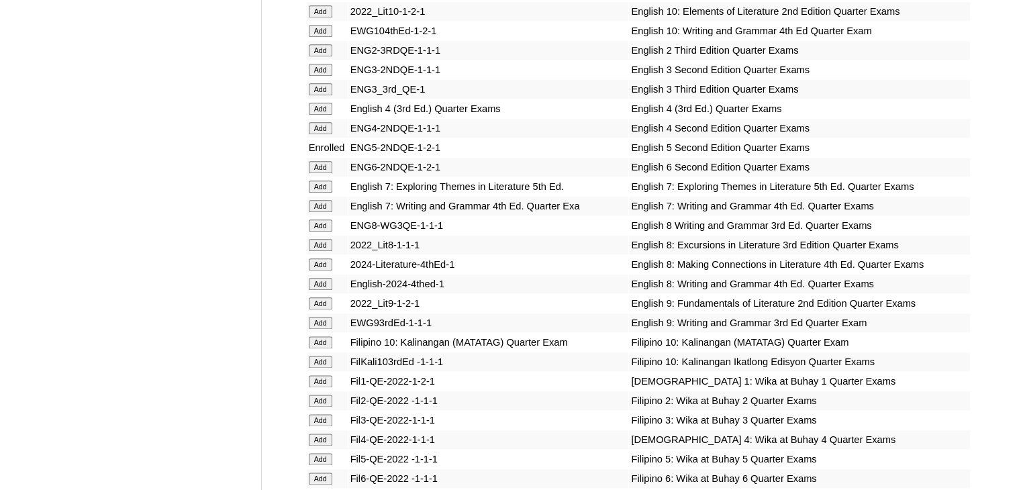
click at [322, 460] on input "Add" at bounding box center [320, 459] width 23 height 12
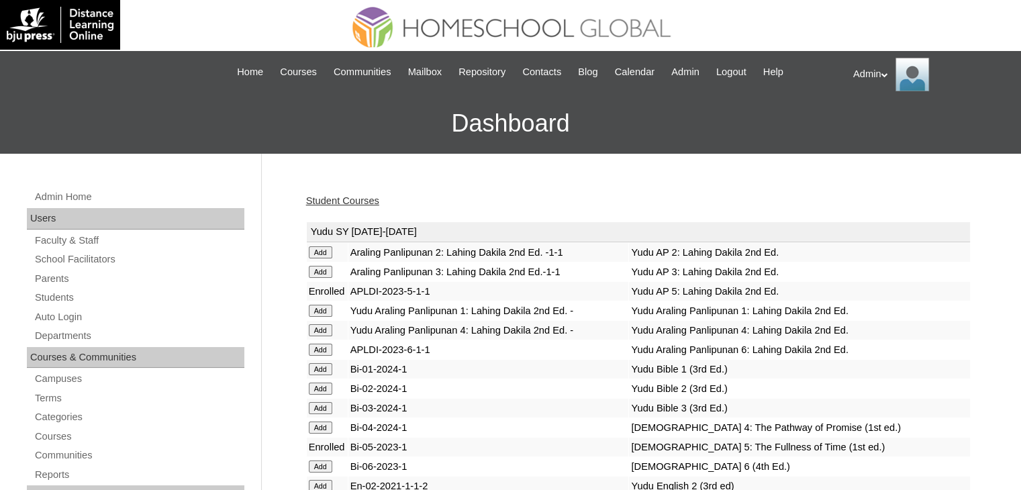
click at [322, 460] on input "Add" at bounding box center [320, 466] width 23 height 12
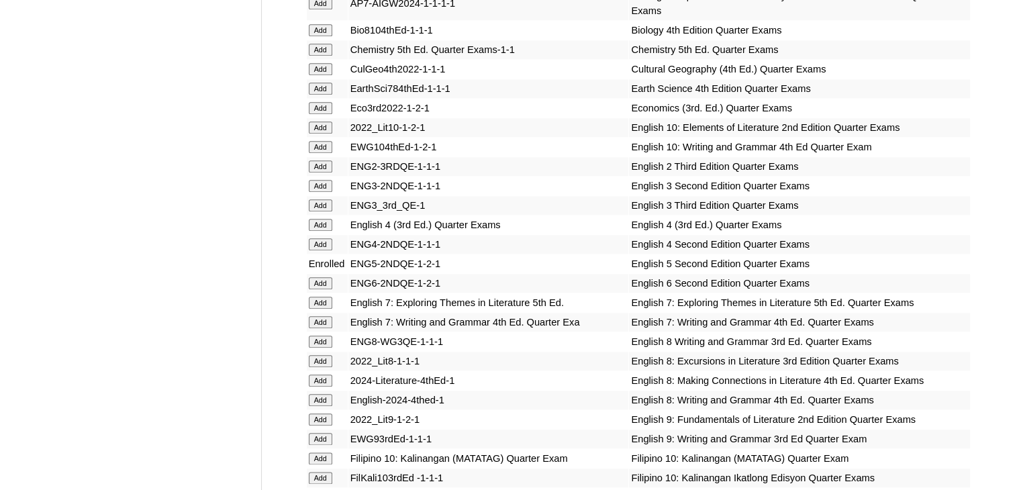
scroll to position [1508, 0]
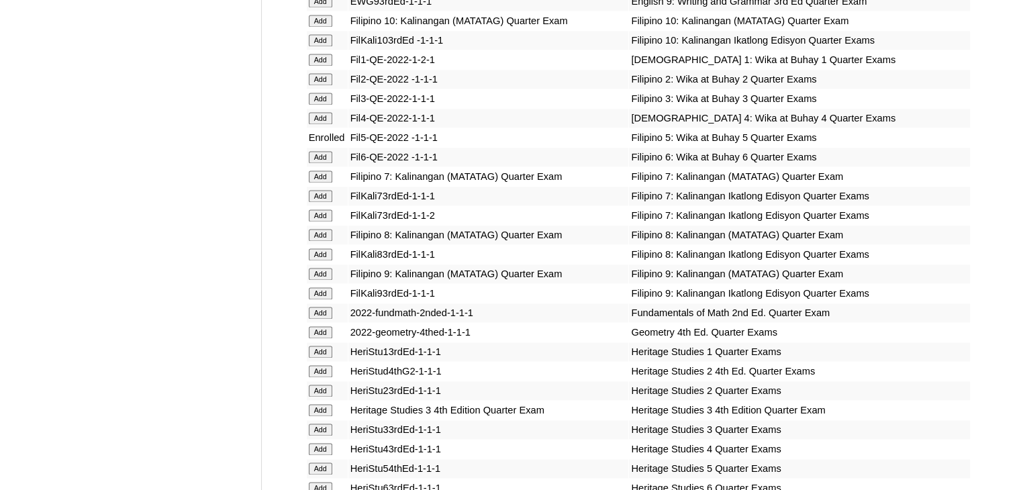
scroll to position [1924, 0]
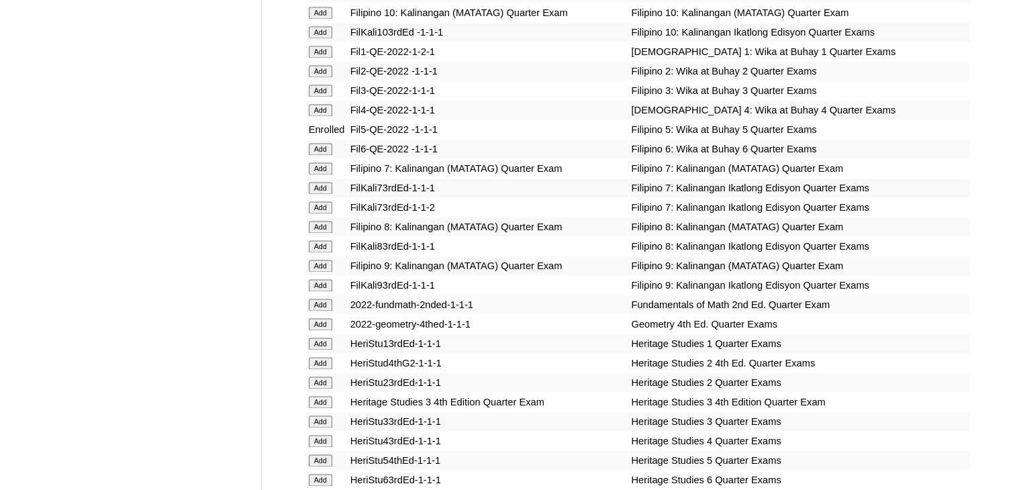
click at [314, 462] on input "Add" at bounding box center [320, 460] width 23 height 12
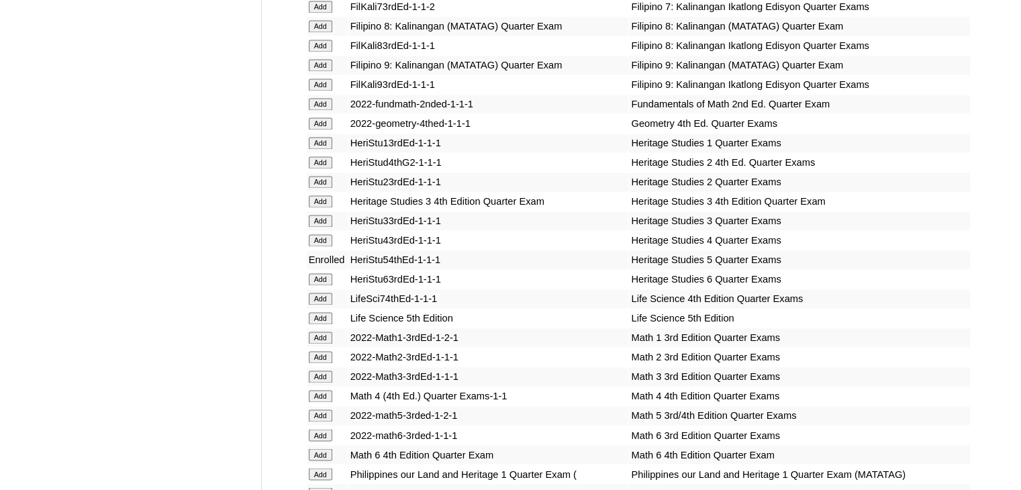
scroll to position [2126, 0]
click at [320, 410] on input "Add" at bounding box center [320, 415] width 23 height 12
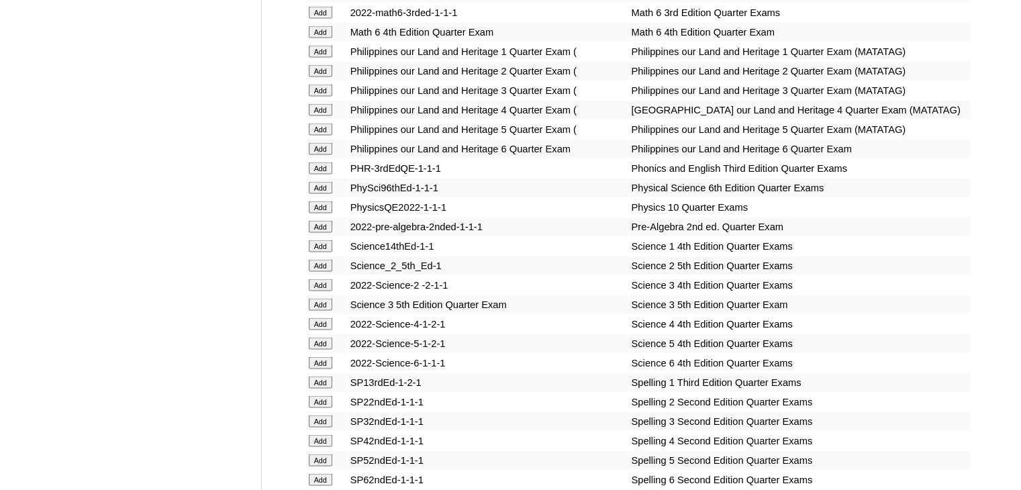
scroll to position [2551, 0]
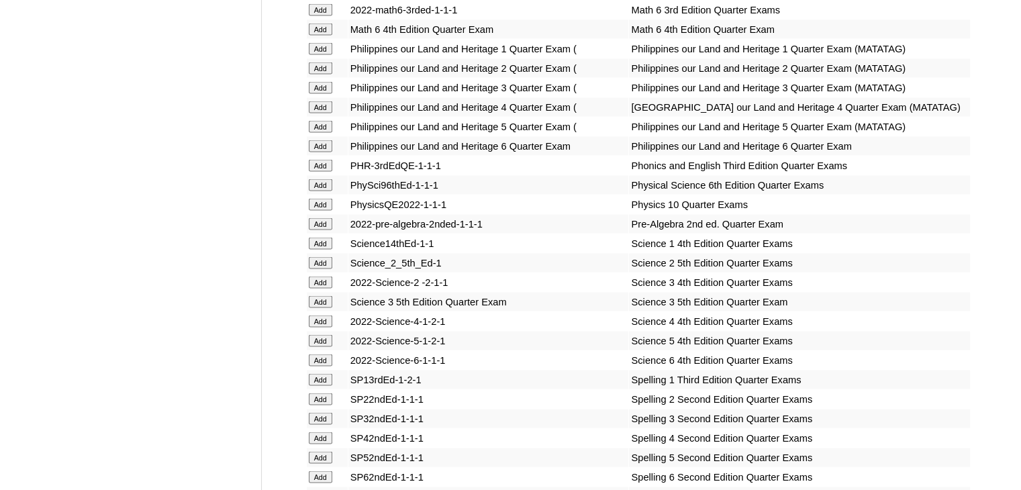
click at [324, 346] on input "Add" at bounding box center [320, 340] width 23 height 12
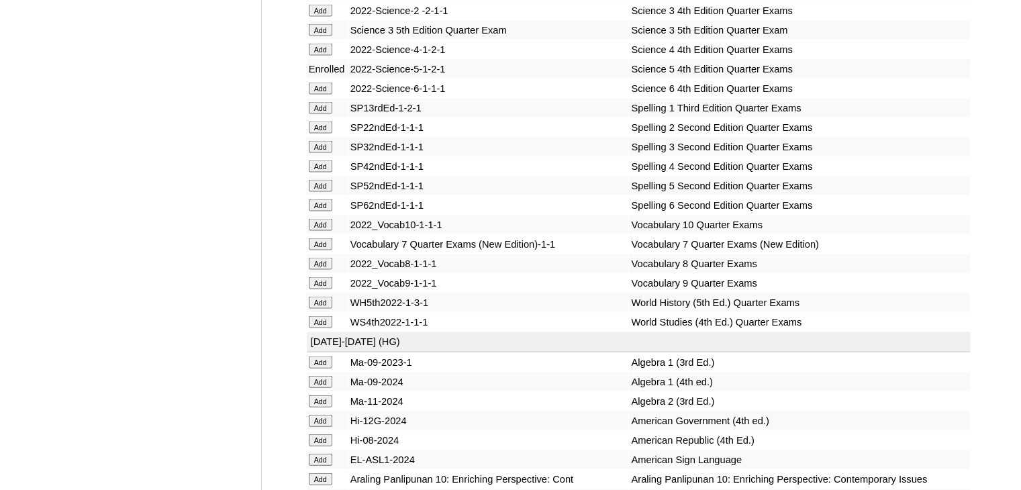
scroll to position [2825, 0]
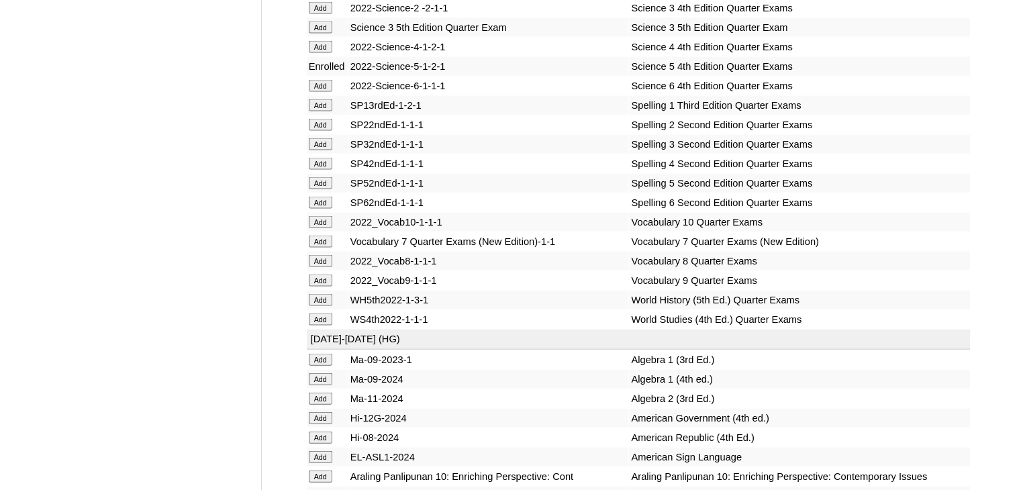
click at [315, 189] on input "Add" at bounding box center [320, 183] width 23 height 12
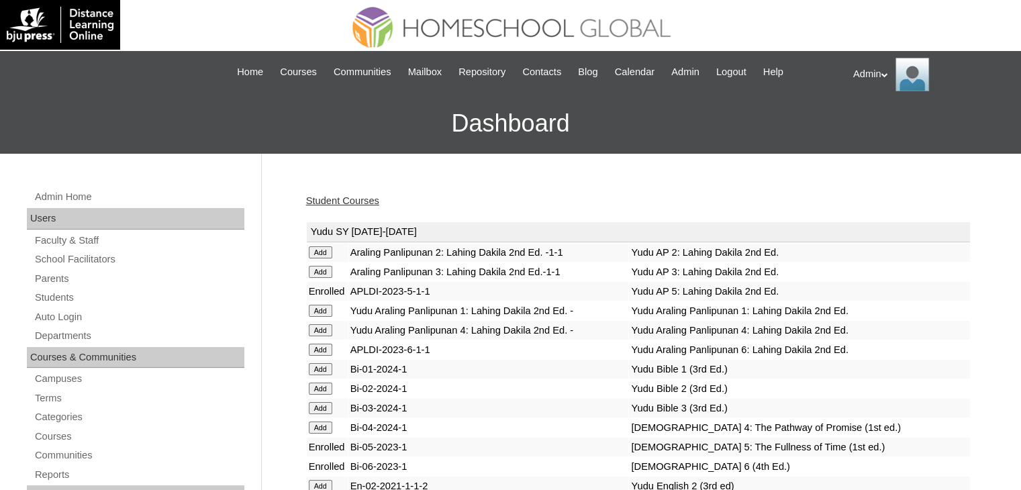
click at [379, 197] on link "Student Courses" at bounding box center [342, 200] width 73 height 11
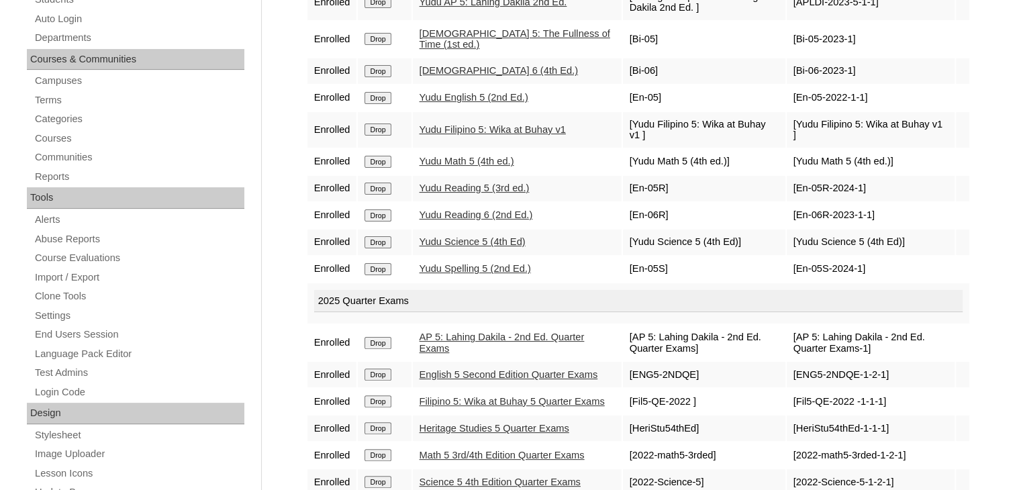
scroll to position [281, 0]
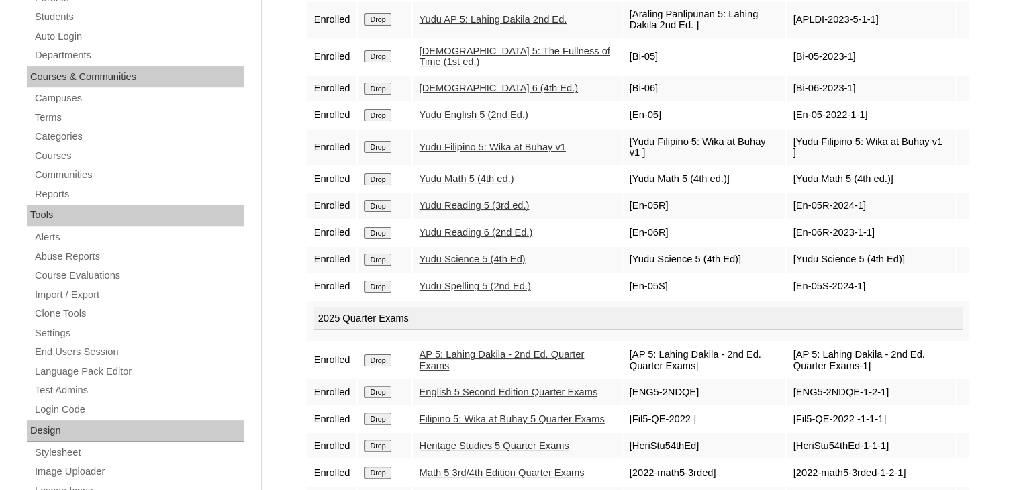
click at [376, 85] on input "Drop" at bounding box center [377, 89] width 26 height 12
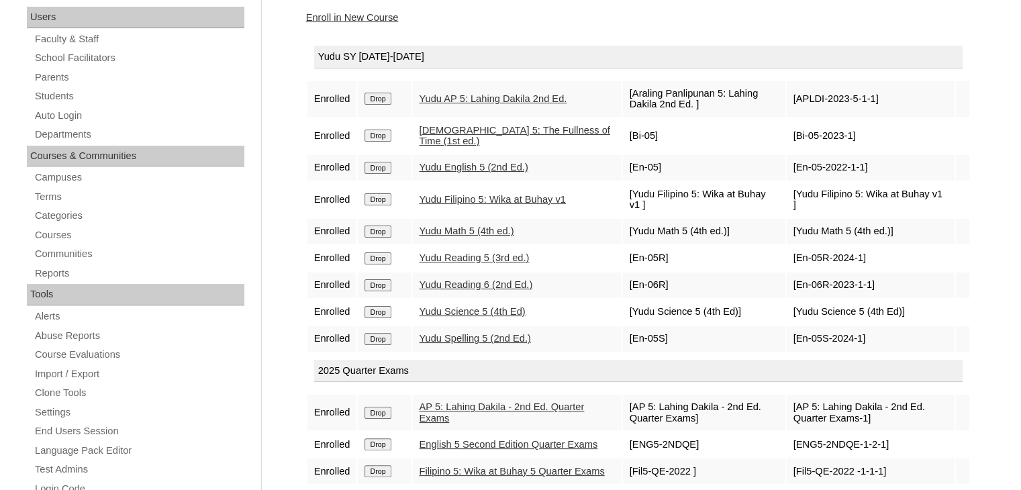
scroll to position [203, 0]
click at [381, 280] on input "Drop" at bounding box center [377, 284] width 26 height 12
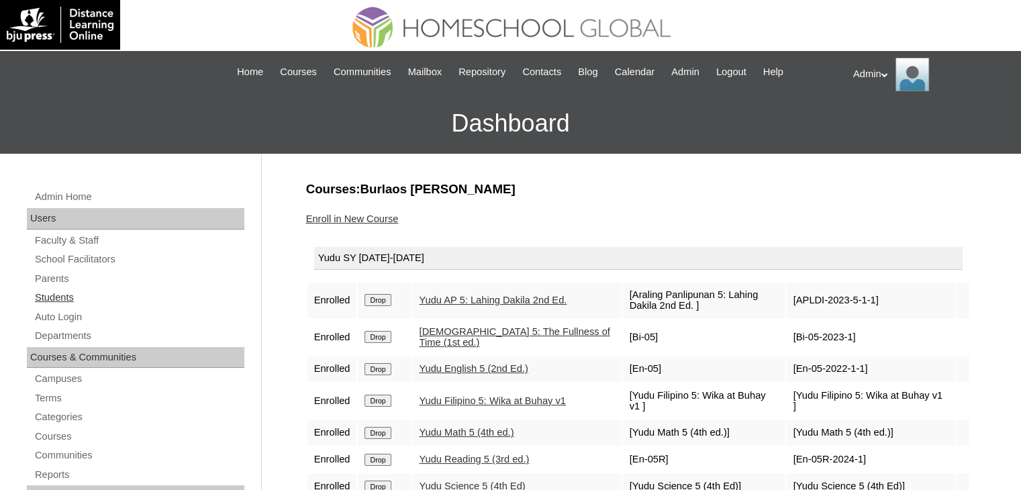
click at [67, 297] on link "Students" at bounding box center [139, 297] width 211 height 17
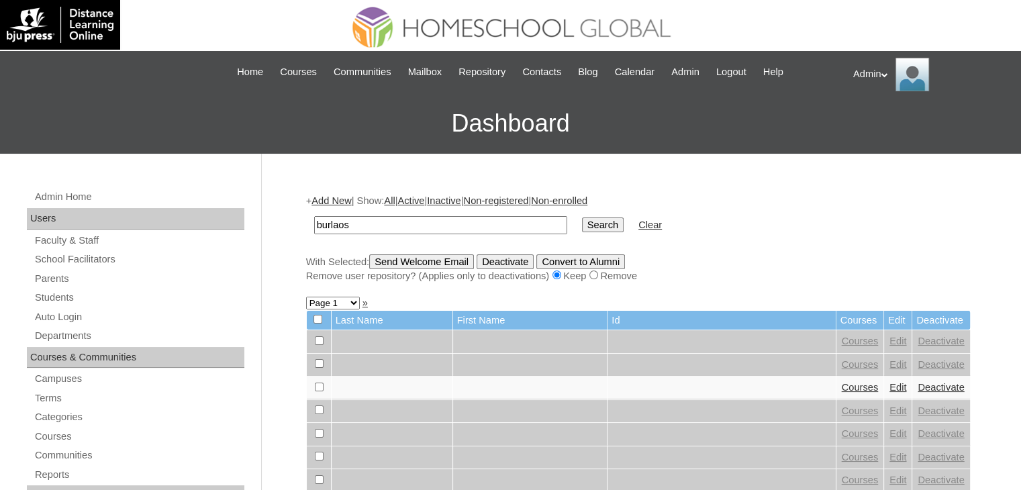
type input "Burlaos"
click at [582, 221] on input "Search" at bounding box center [603, 224] width 42 height 15
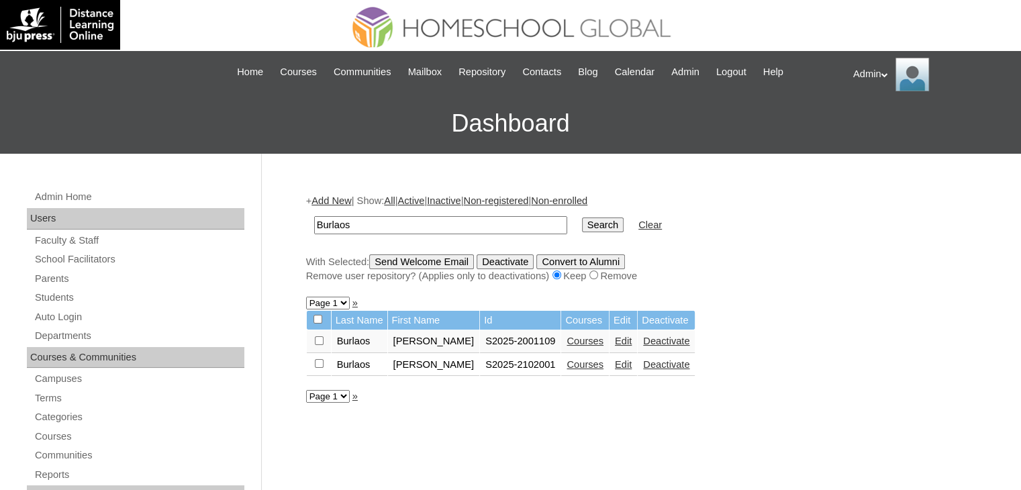
click at [567, 360] on link "Courses" at bounding box center [585, 364] width 37 height 11
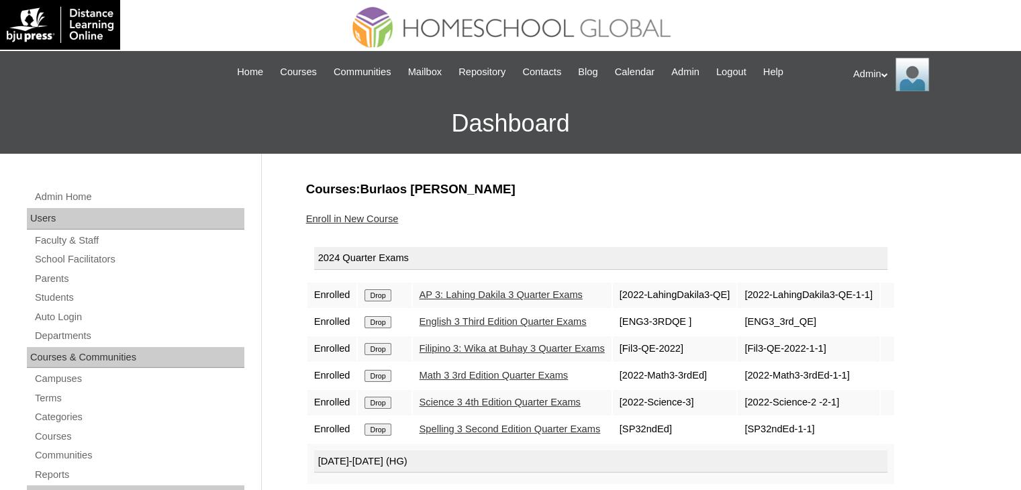
click at [378, 296] on input "Drop" at bounding box center [377, 295] width 26 height 12
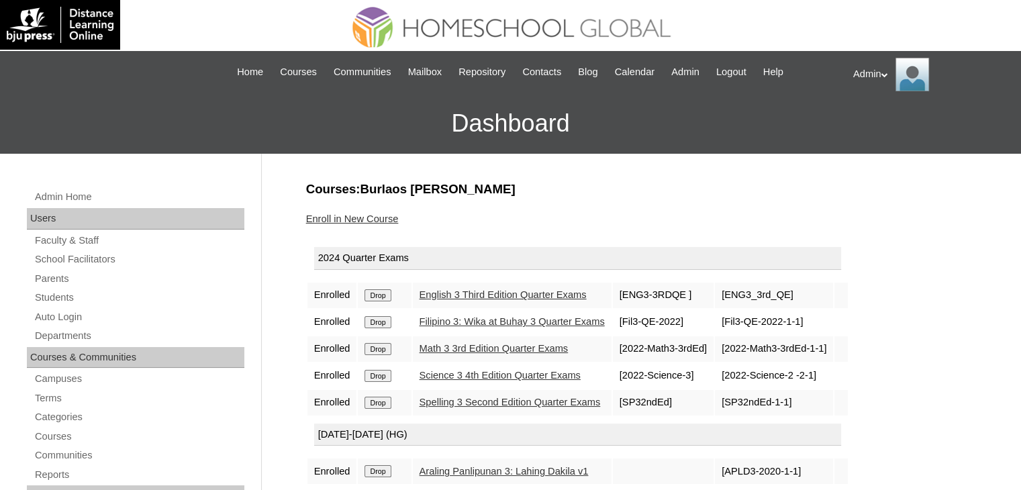
click at [378, 296] on input "Drop" at bounding box center [377, 295] width 26 height 12
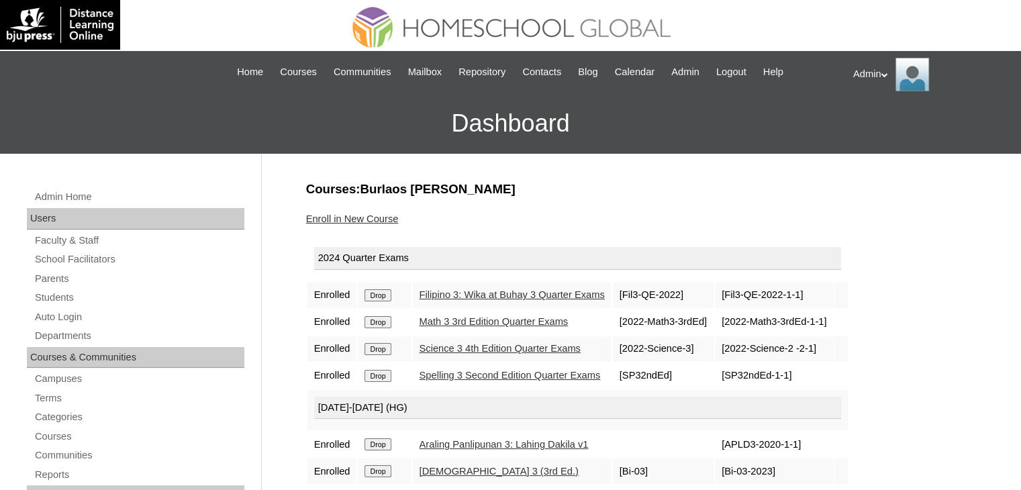
click at [373, 293] on input "Drop" at bounding box center [377, 295] width 26 height 12
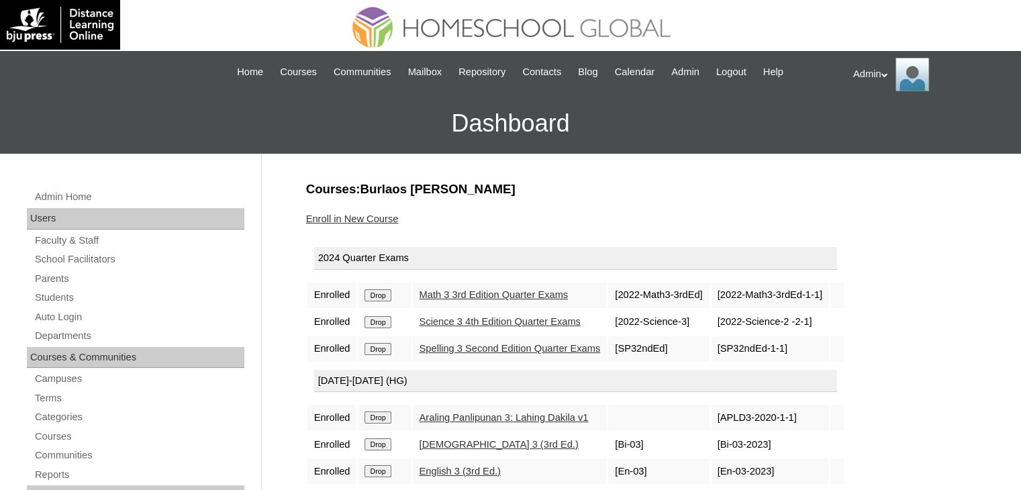
click at [373, 294] on input "Drop" at bounding box center [377, 295] width 26 height 12
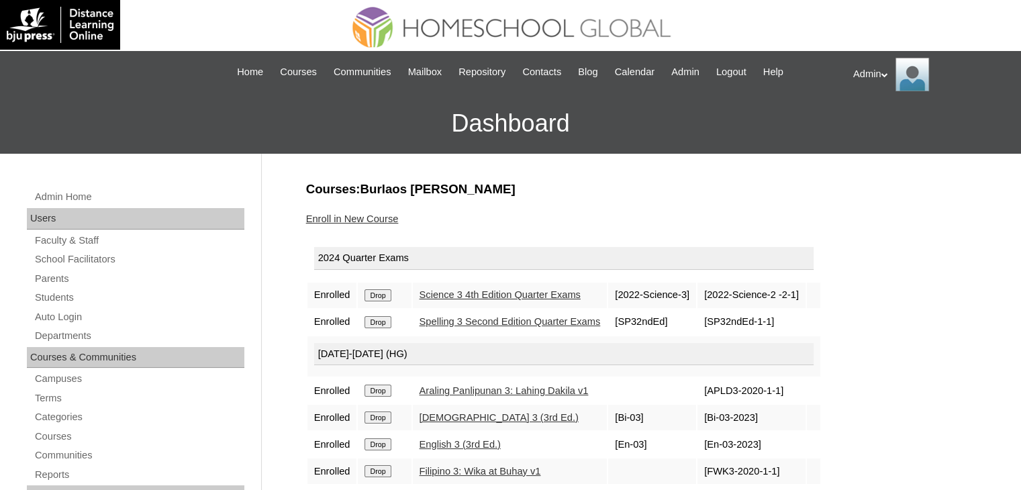
click at [373, 294] on input "Drop" at bounding box center [377, 295] width 26 height 12
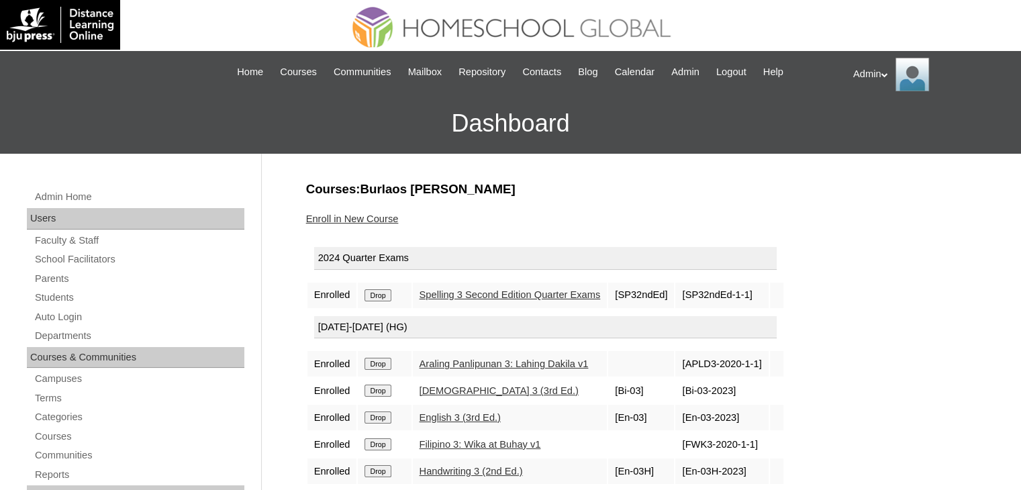
click at [373, 294] on input "Drop" at bounding box center [377, 295] width 26 height 12
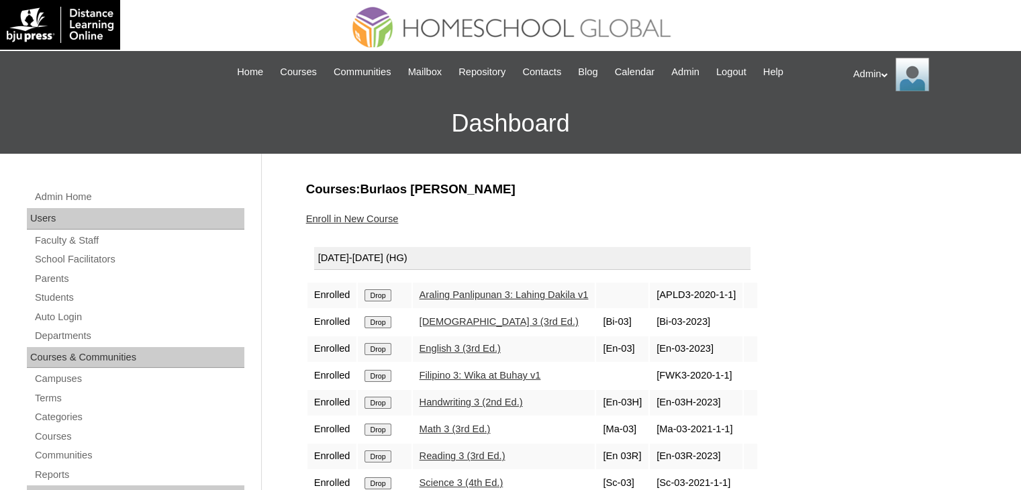
click at [373, 294] on input "Drop" at bounding box center [377, 295] width 26 height 12
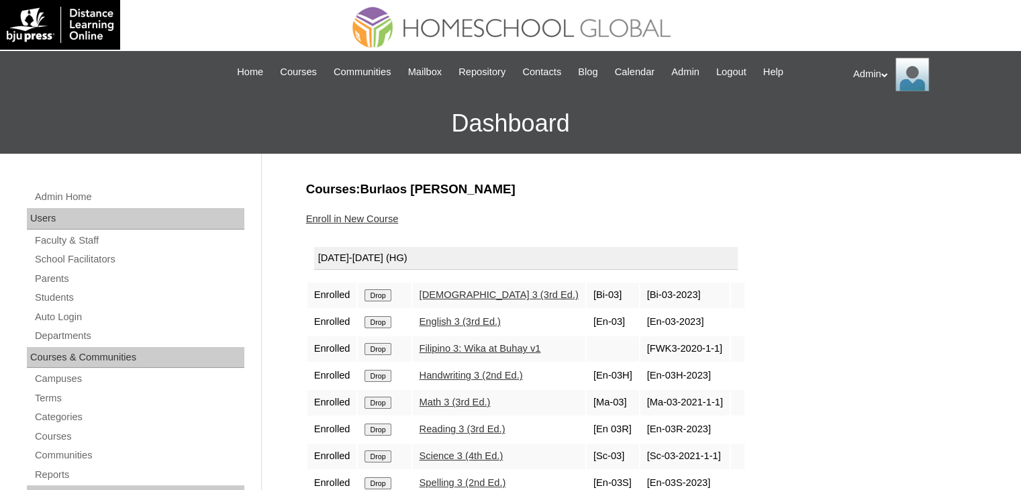
click at [373, 294] on input "Drop" at bounding box center [377, 295] width 26 height 12
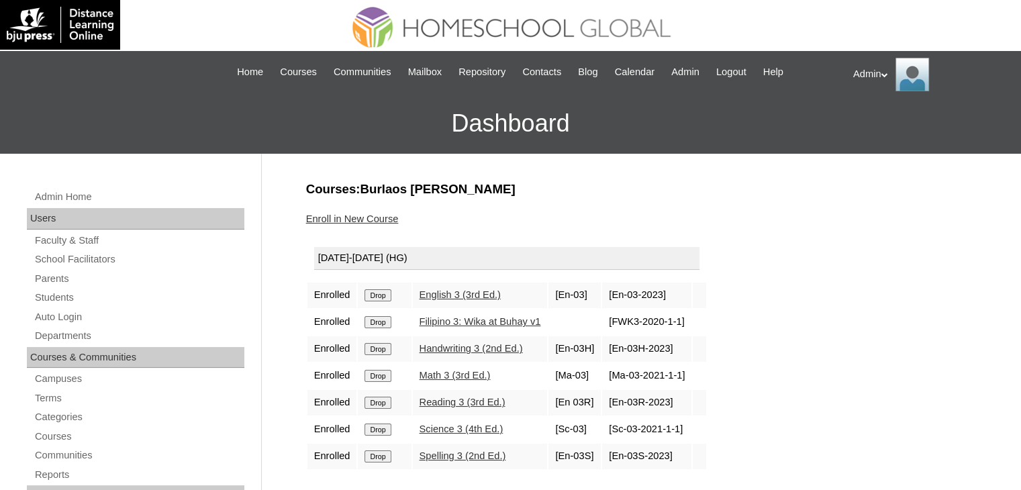
click at [373, 294] on input "Drop" at bounding box center [377, 295] width 26 height 12
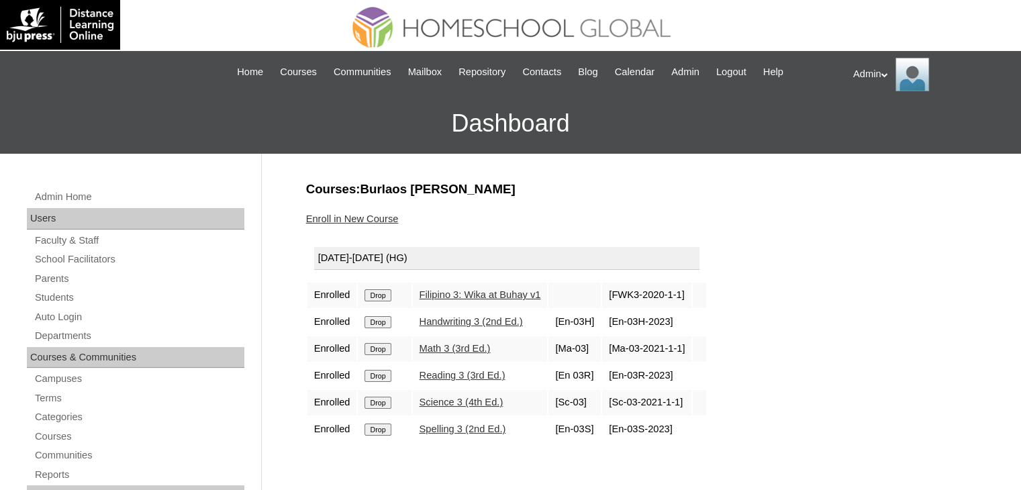
click at [382, 294] on input "Drop" at bounding box center [377, 295] width 26 height 12
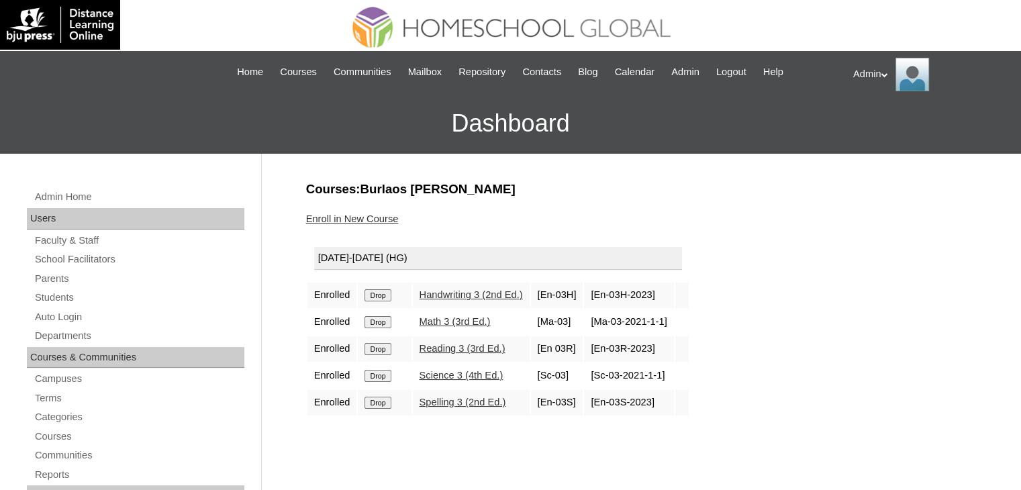
click at [382, 294] on input "Drop" at bounding box center [377, 295] width 26 height 12
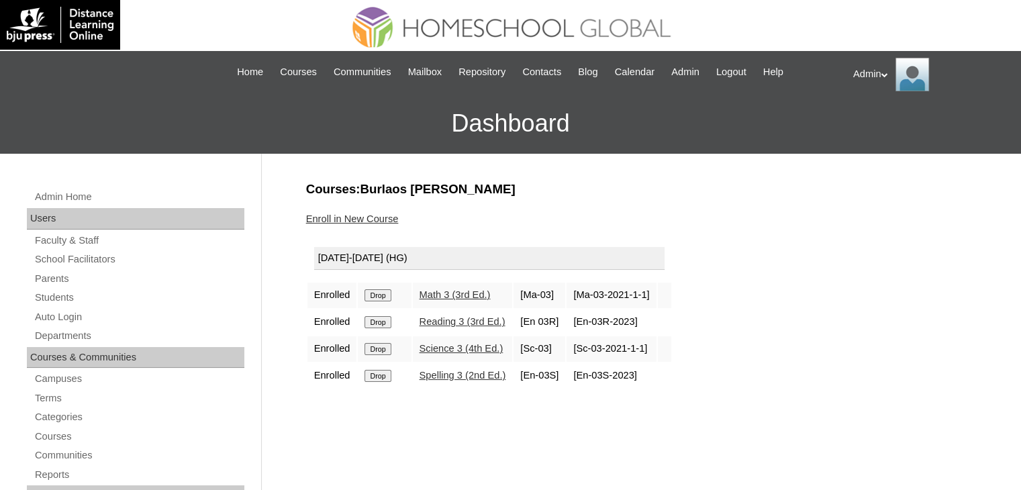
click at [382, 294] on input "Drop" at bounding box center [377, 295] width 26 height 12
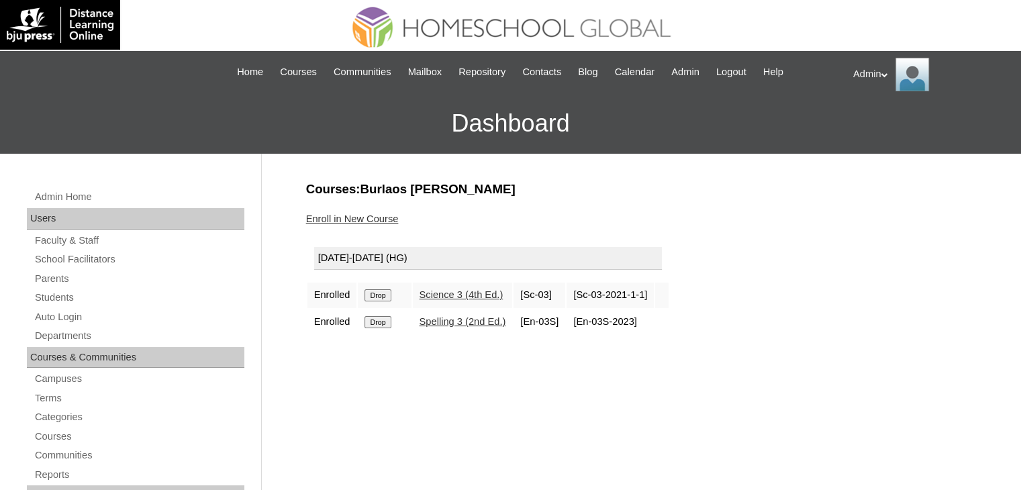
click at [382, 294] on input "Drop" at bounding box center [377, 295] width 26 height 12
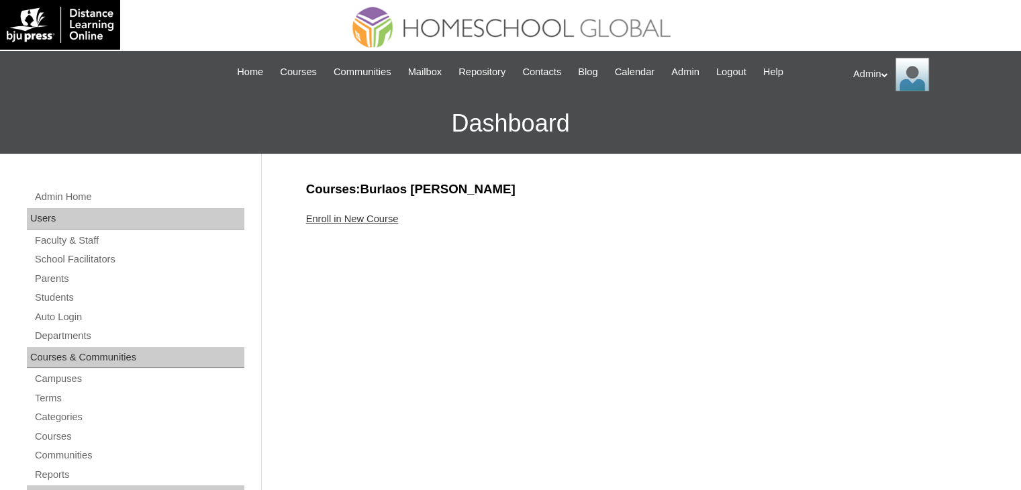
click at [387, 216] on link "Enroll in New Course" at bounding box center [352, 218] width 93 height 11
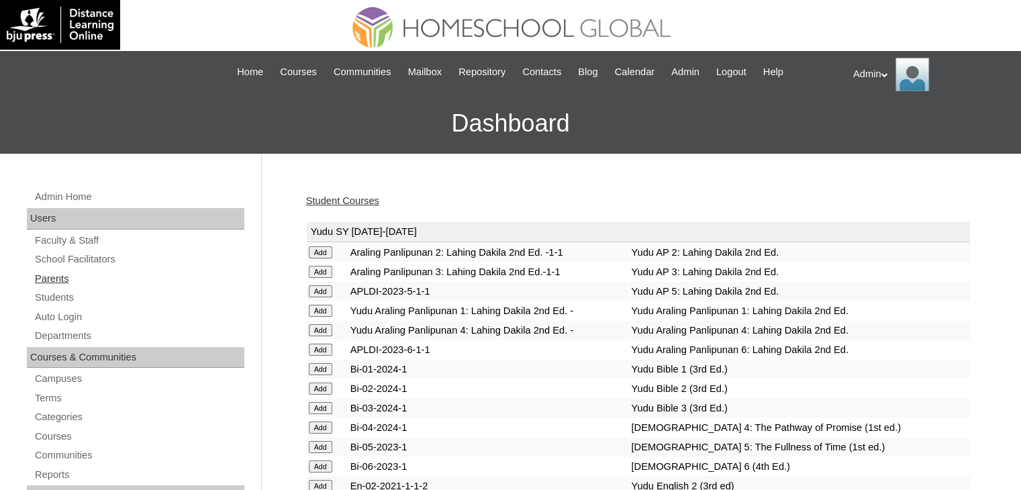
click at [152, 281] on link "Parents" at bounding box center [139, 279] width 211 height 17
click at [56, 296] on link "Students" at bounding box center [139, 297] width 211 height 17
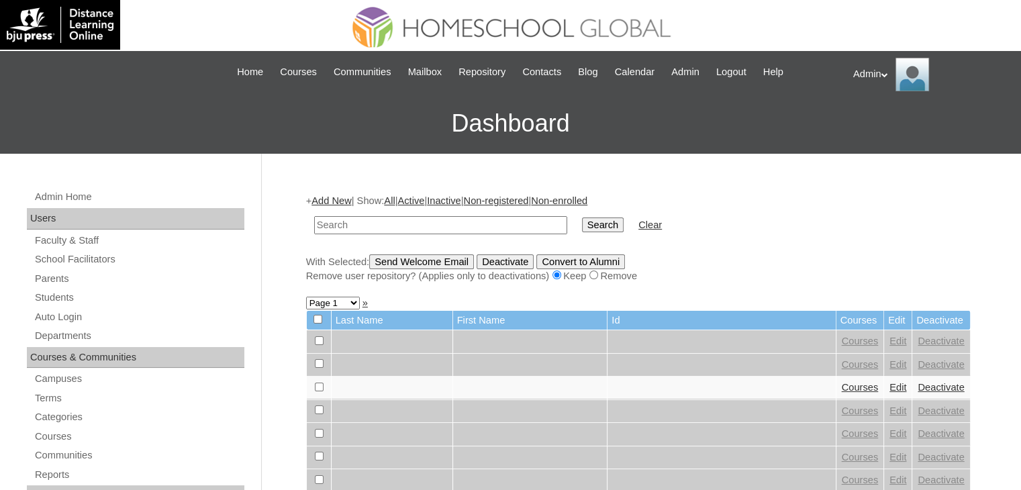
click at [413, 235] on td at bounding box center [440, 225] width 266 height 32
click at [411, 224] on input "text" at bounding box center [440, 225] width 253 height 18
type input "Burlaos"
click at [582, 226] on input "Search" at bounding box center [603, 224] width 42 height 15
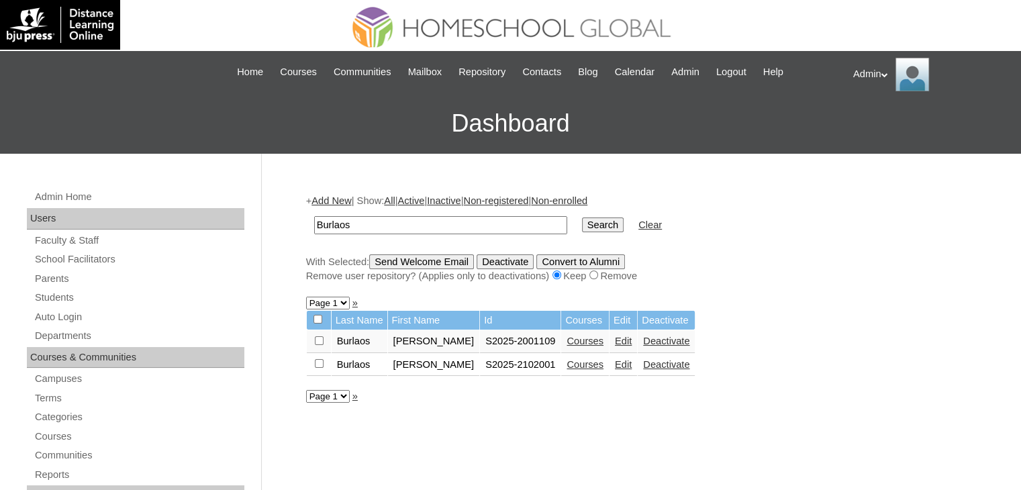
click at [575, 364] on link "Courses" at bounding box center [585, 364] width 37 height 11
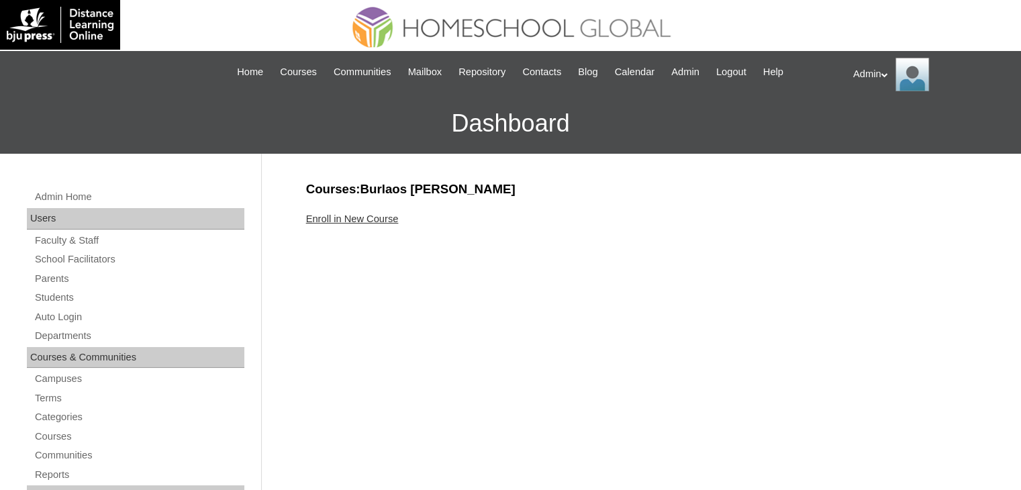
click at [364, 213] on link "Enroll in New Course" at bounding box center [352, 218] width 93 height 11
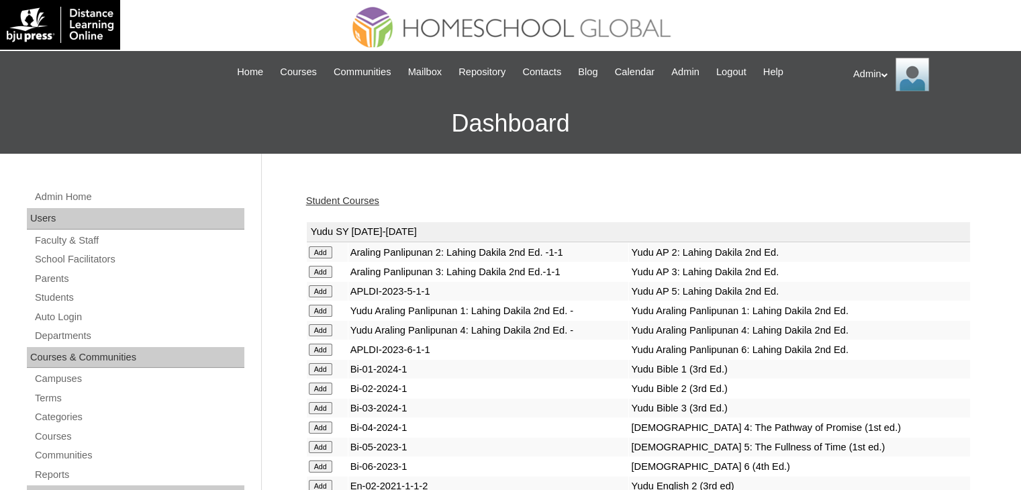
click at [311, 331] on input "Add" at bounding box center [320, 330] width 23 height 12
click at [321, 428] on input "Add" at bounding box center [320, 428] width 23 height 12
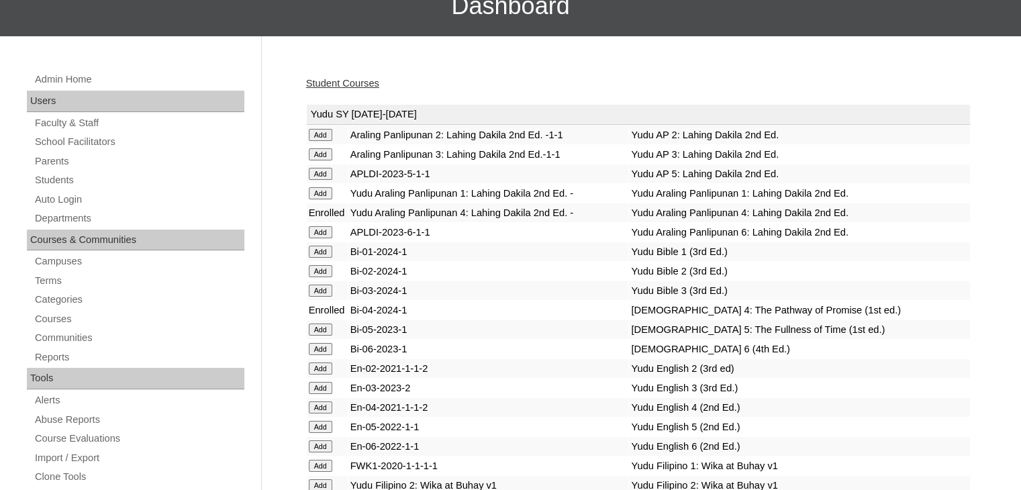
scroll to position [118, 0]
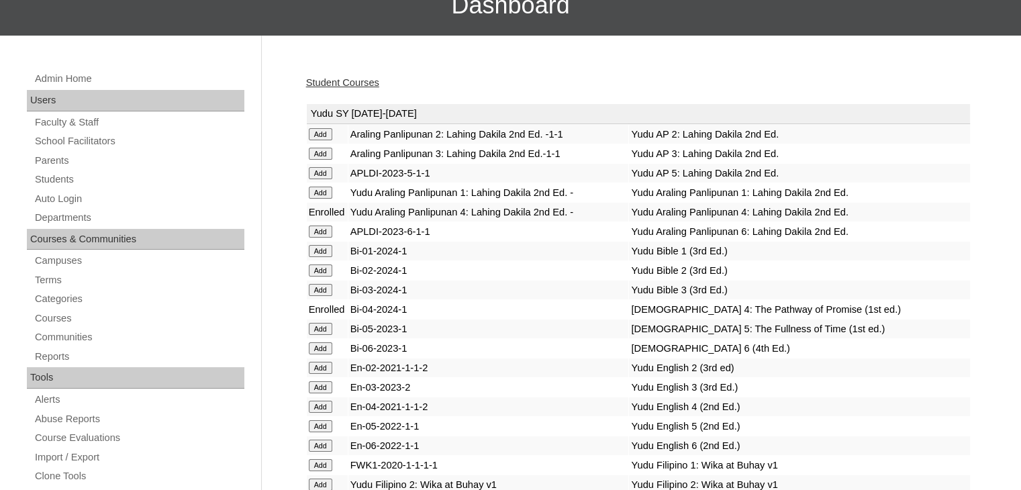
click at [317, 406] on input "Add" at bounding box center [320, 407] width 23 height 12
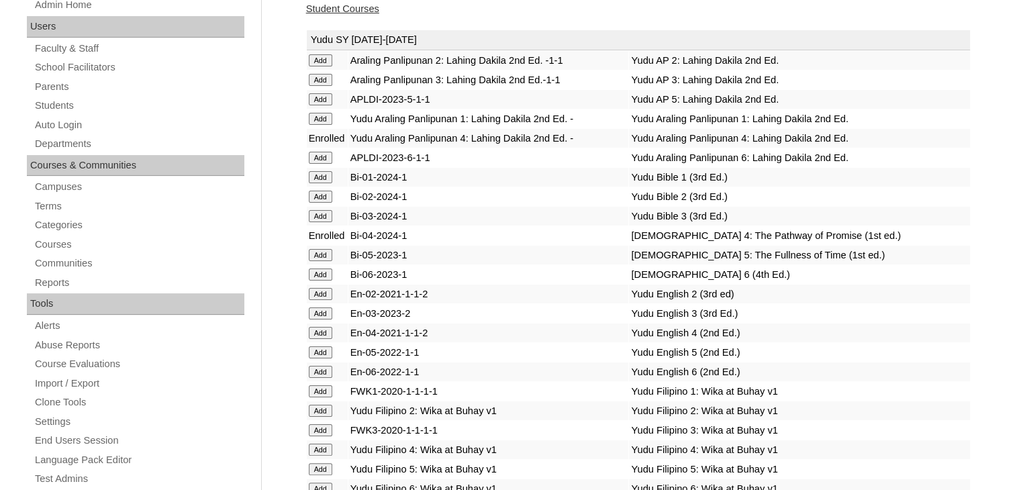
scroll to position [193, 0]
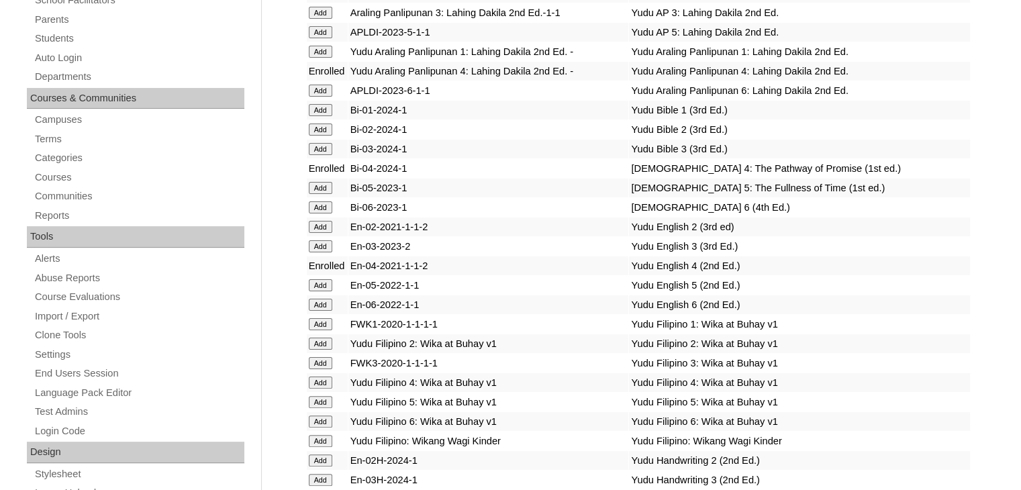
scroll to position [260, 0]
click at [320, 376] on input "Add" at bounding box center [320, 381] width 23 height 12
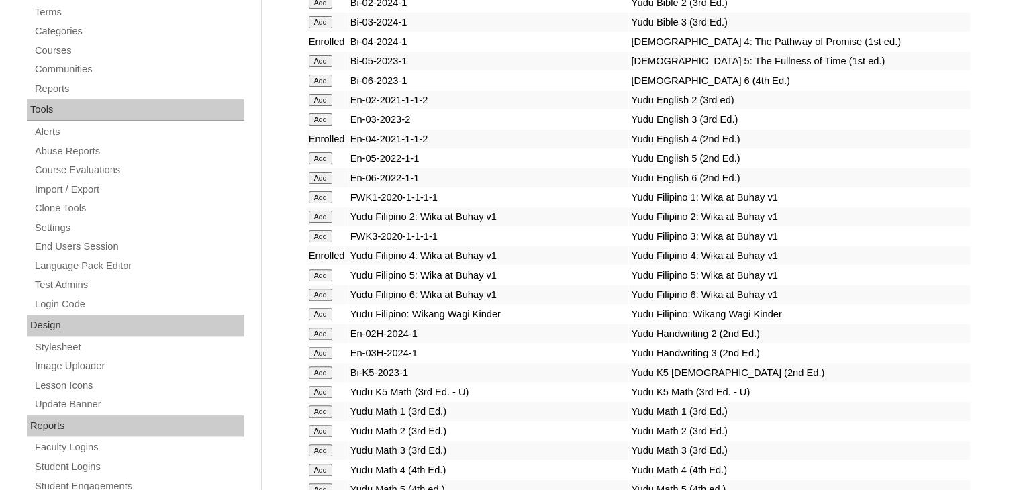
scroll to position [397, 0]
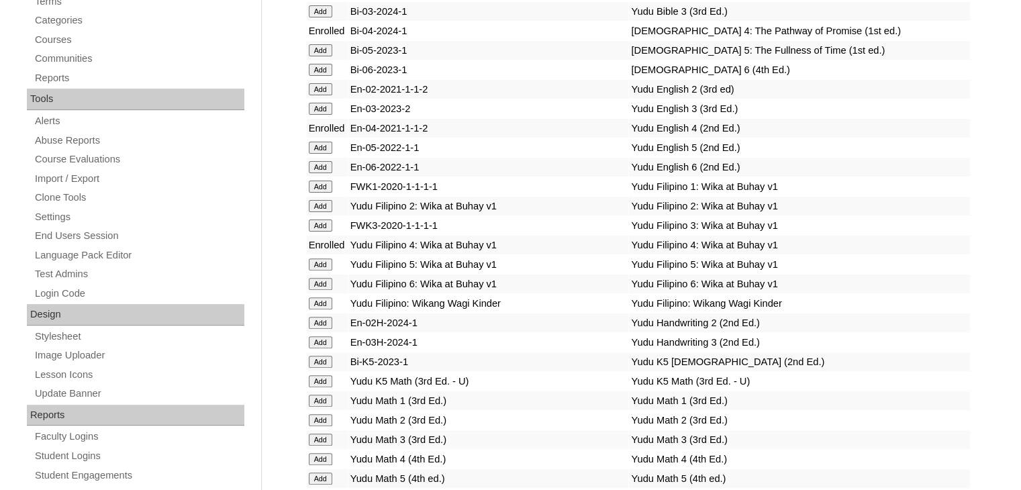
click at [317, 453] on input "Add" at bounding box center [320, 459] width 23 height 12
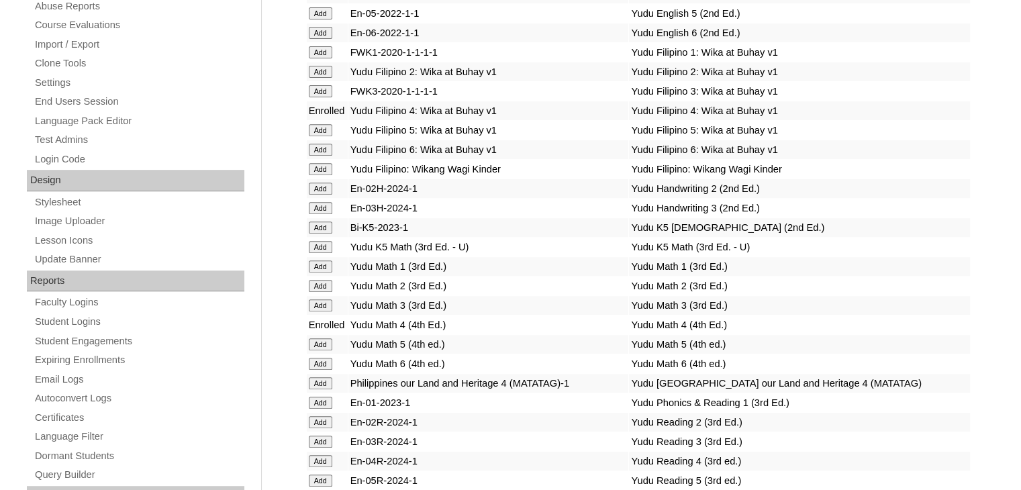
scroll to position [532, 0]
click at [322, 457] on input "Add" at bounding box center [320, 460] width 23 height 12
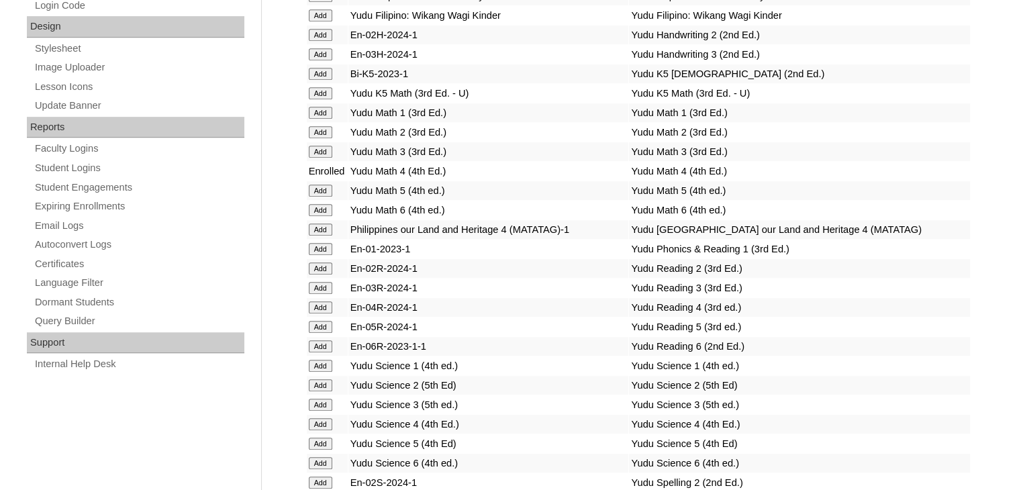
scroll to position [757, 0]
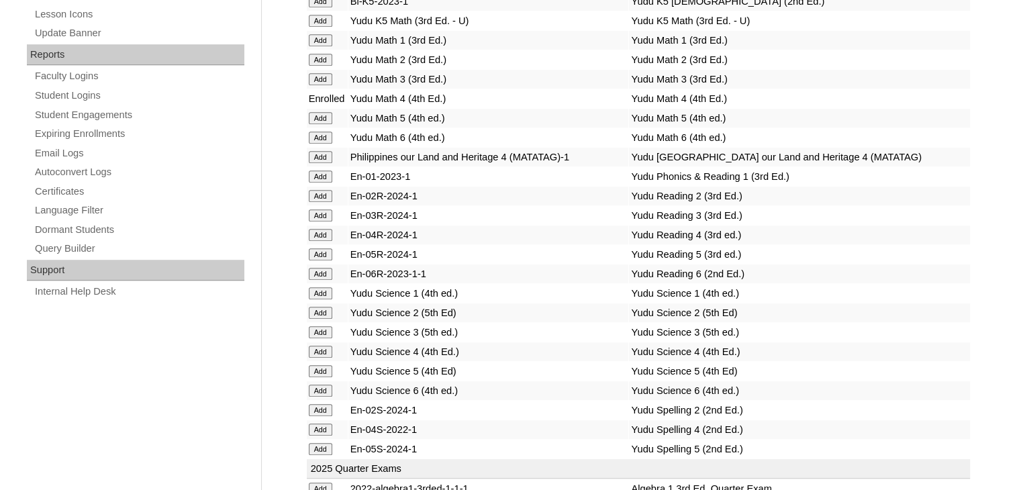
click at [322, 346] on input "Add" at bounding box center [320, 352] width 23 height 12
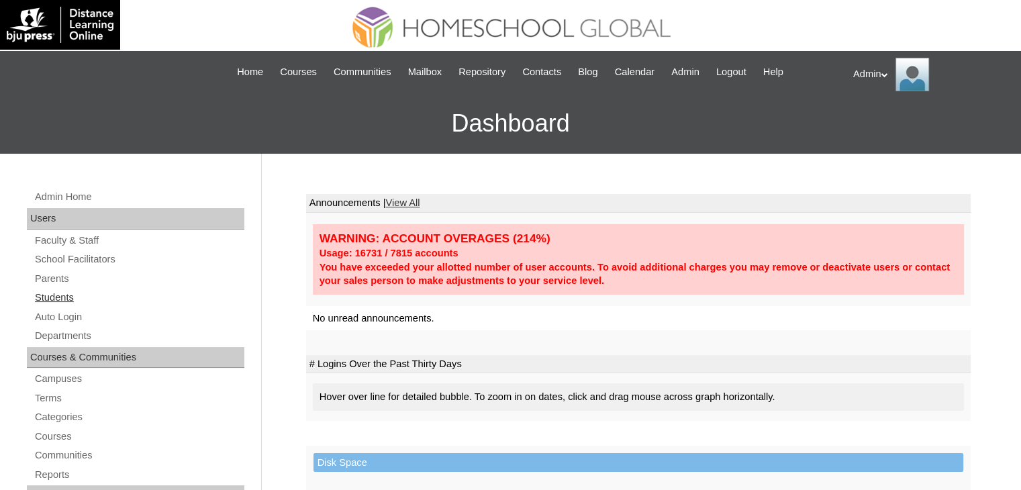
click at [51, 301] on link "Students" at bounding box center [139, 297] width 211 height 17
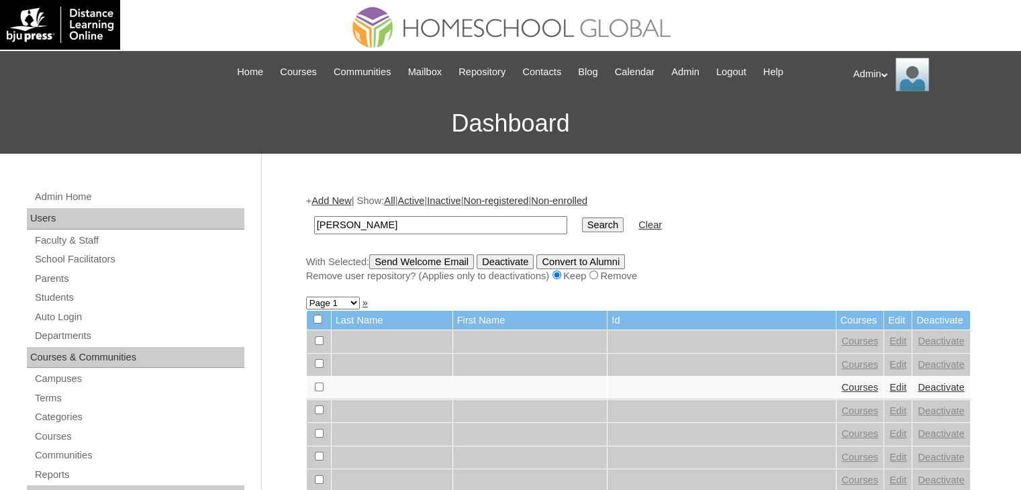
type input "Burlaos"
click at [582, 229] on input "Search" at bounding box center [603, 224] width 42 height 15
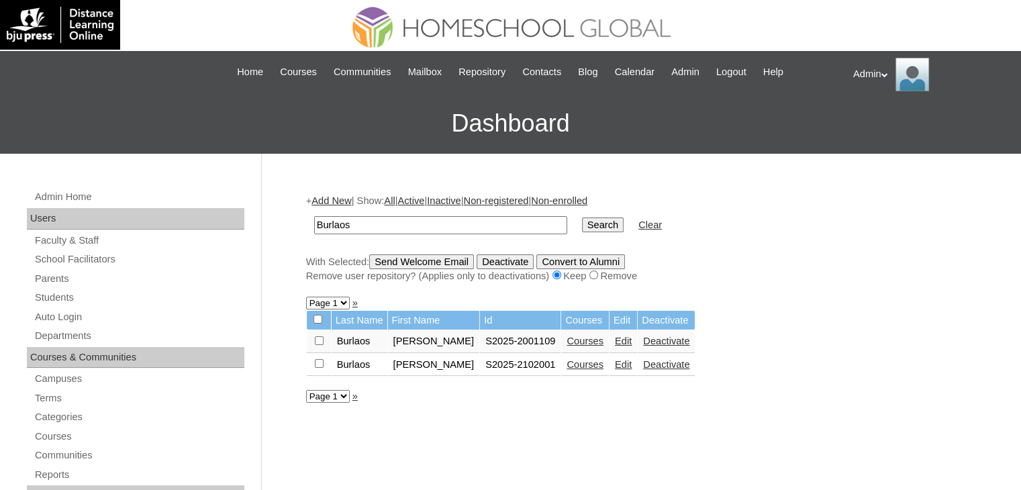
click at [567, 361] on link "Courses" at bounding box center [585, 364] width 37 height 11
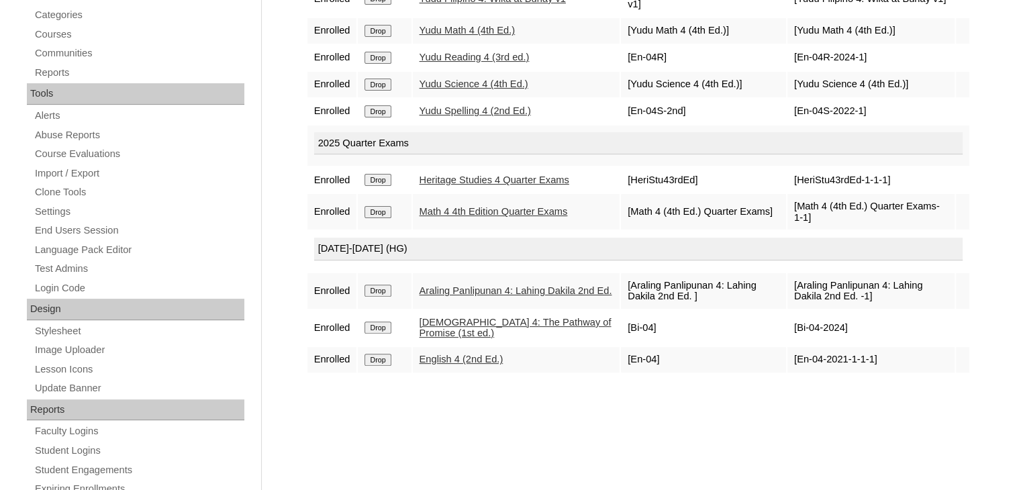
scroll to position [403, 0]
click at [386, 353] on input "Drop" at bounding box center [377, 359] width 26 height 12
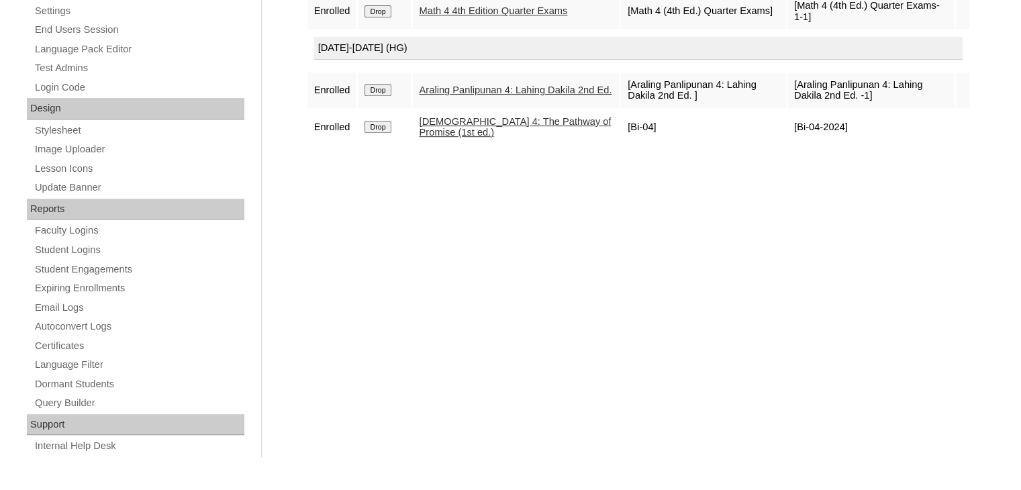
scroll to position [538, 0]
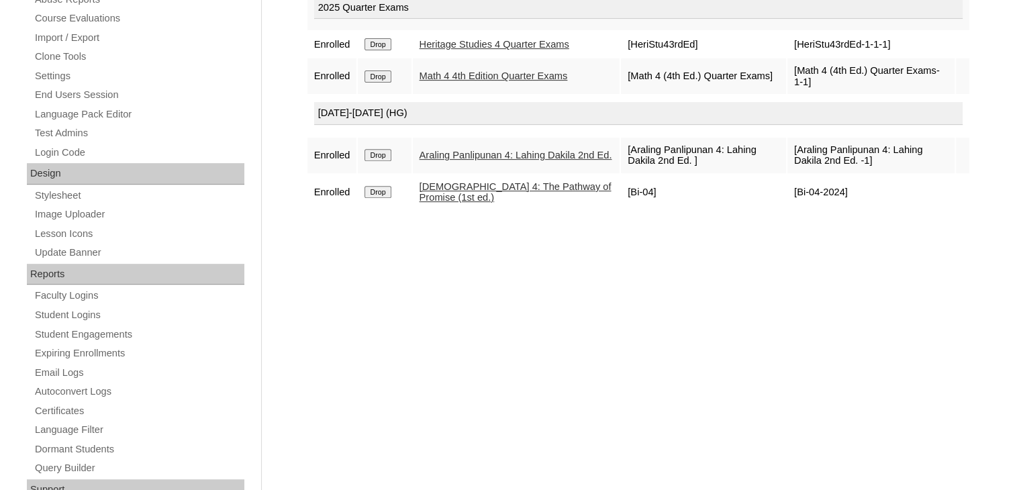
click at [384, 189] on input "Drop" at bounding box center [377, 192] width 26 height 12
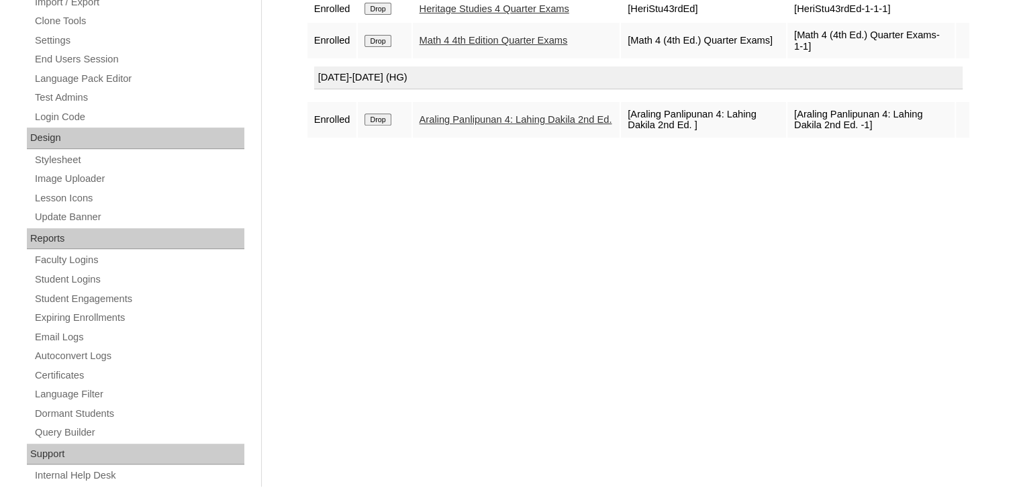
scroll to position [603, 0]
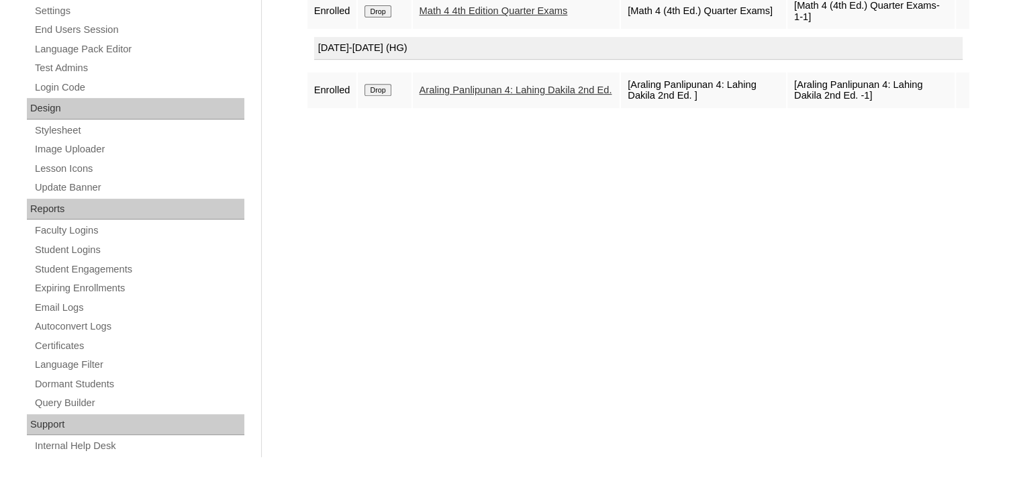
click at [384, 91] on input "Drop" at bounding box center [377, 90] width 26 height 12
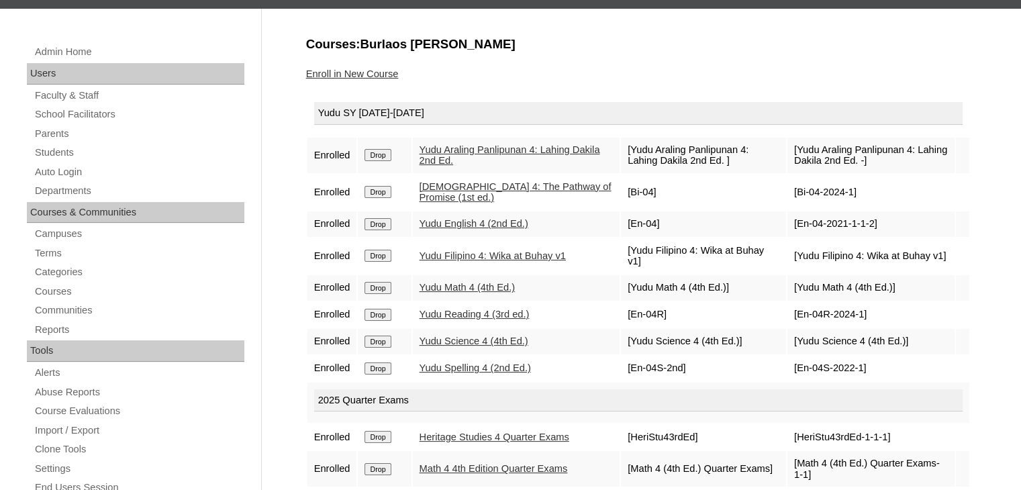
scroll to position [121, 0]
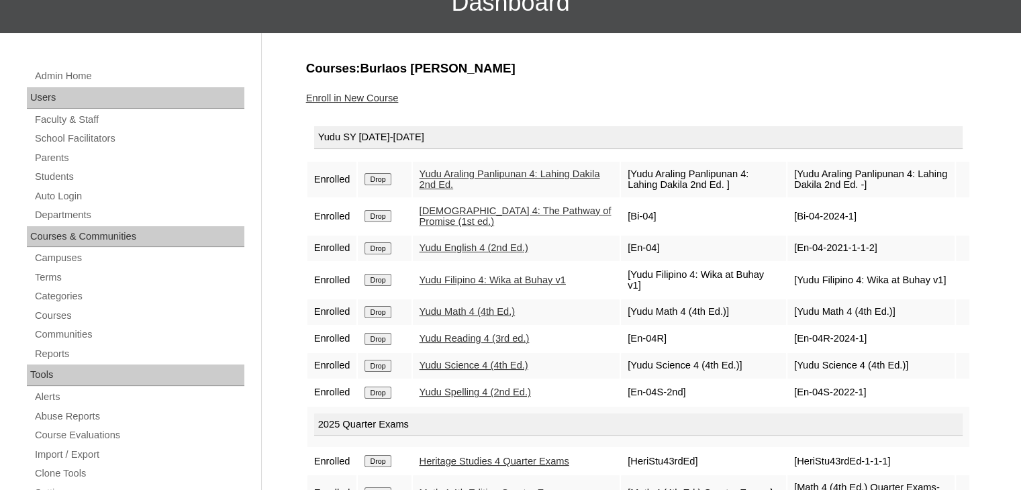
click at [374, 100] on link "Enroll in New Course" at bounding box center [352, 98] width 93 height 11
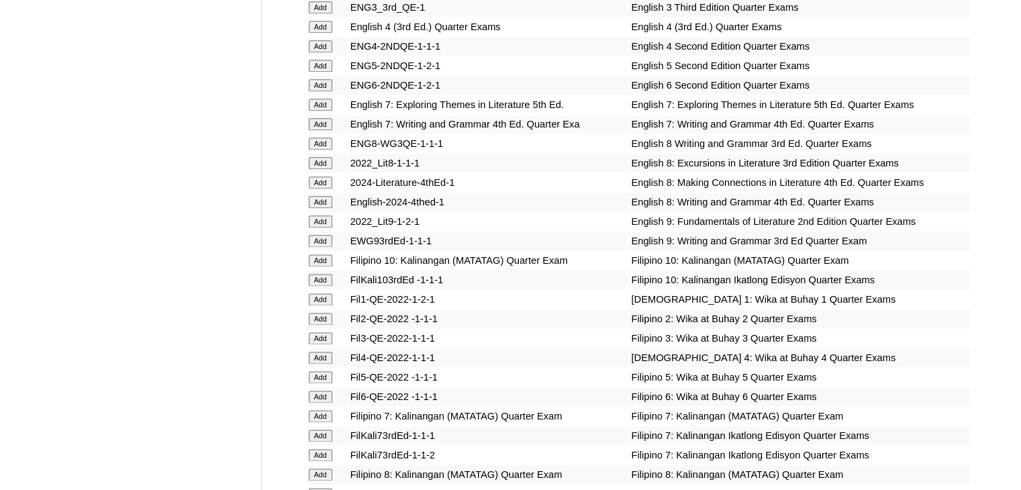
scroll to position [1691, 0]
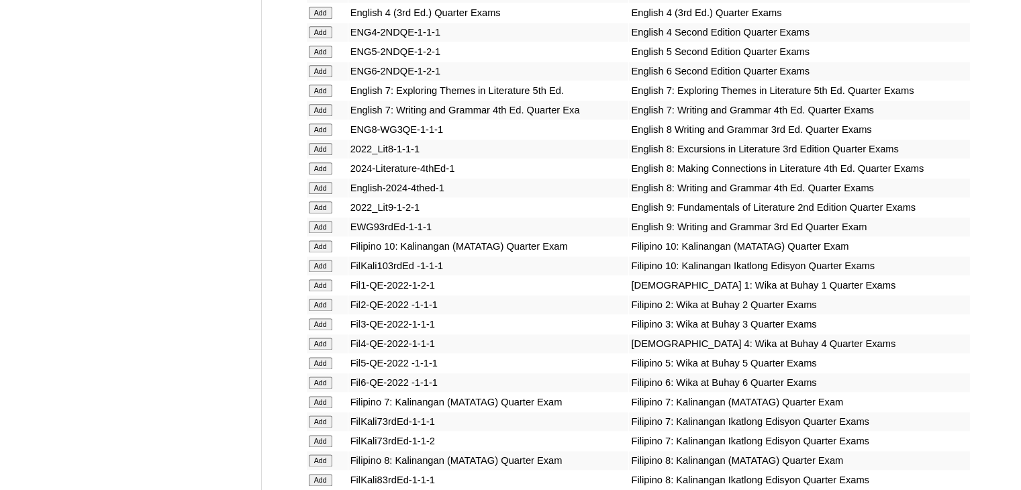
click at [320, 346] on input "Add" at bounding box center [320, 344] width 23 height 12
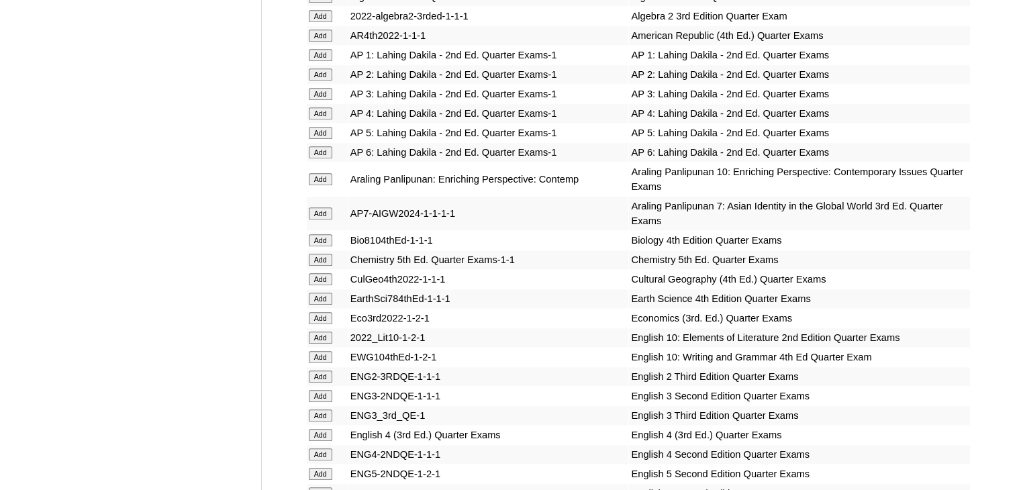
scroll to position [1275, 0]
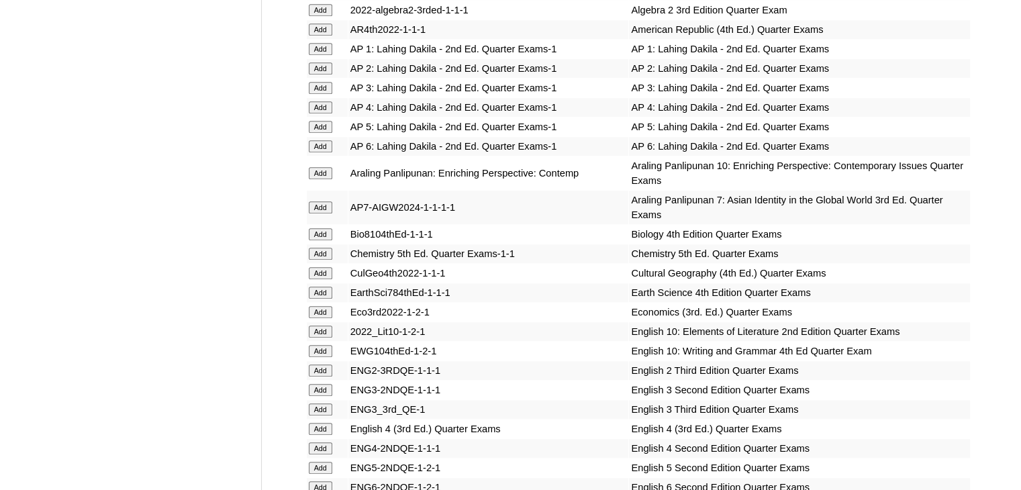
click at [324, 423] on input "Add" at bounding box center [320, 429] width 23 height 12
